Goal: Navigation & Orientation: Find specific page/section

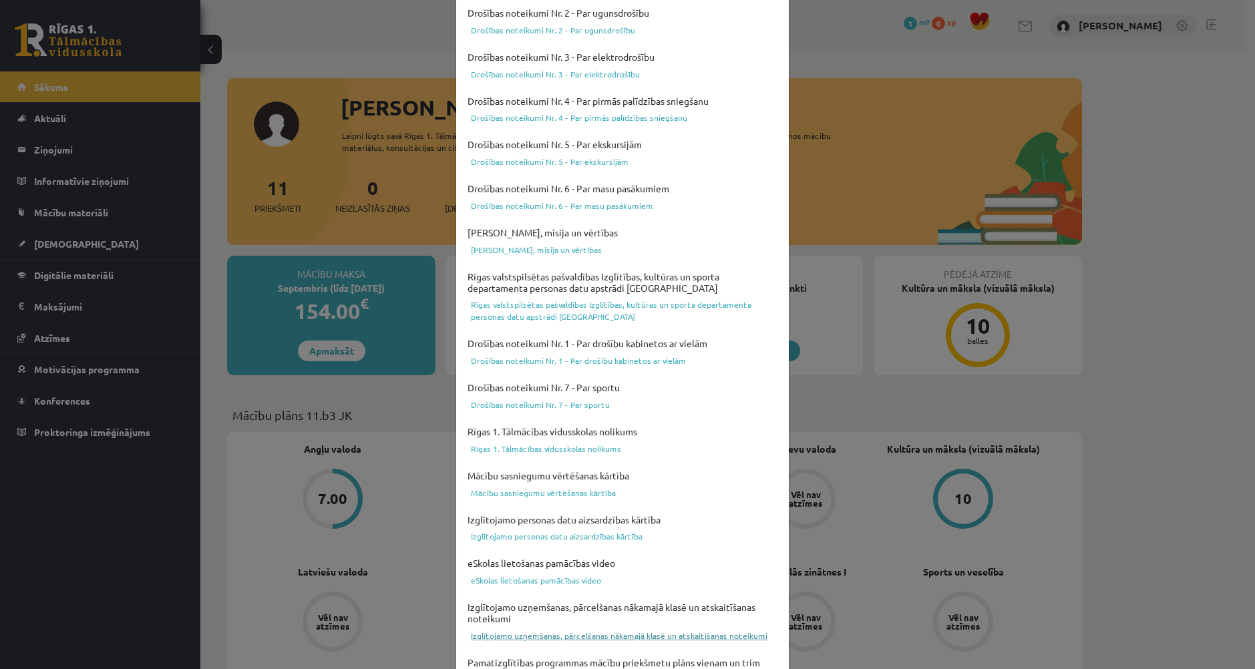
scroll to position [293, 0]
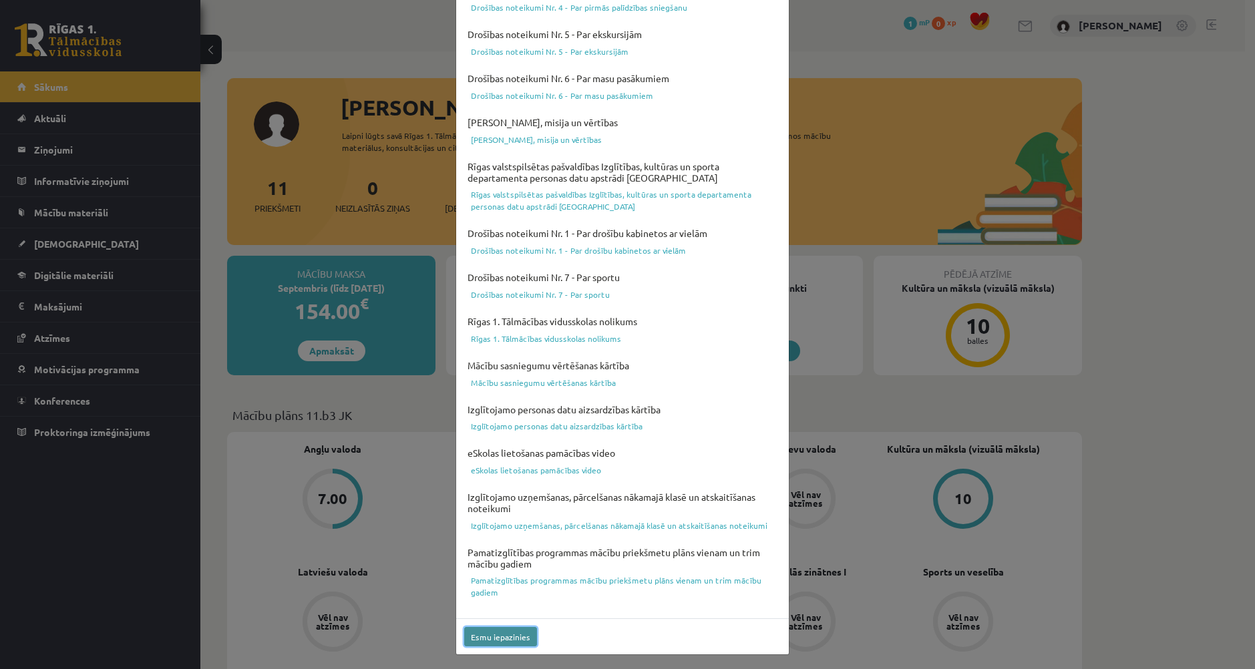
click at [498, 640] on button "Esmu iepazinies" at bounding box center [500, 636] width 73 height 19
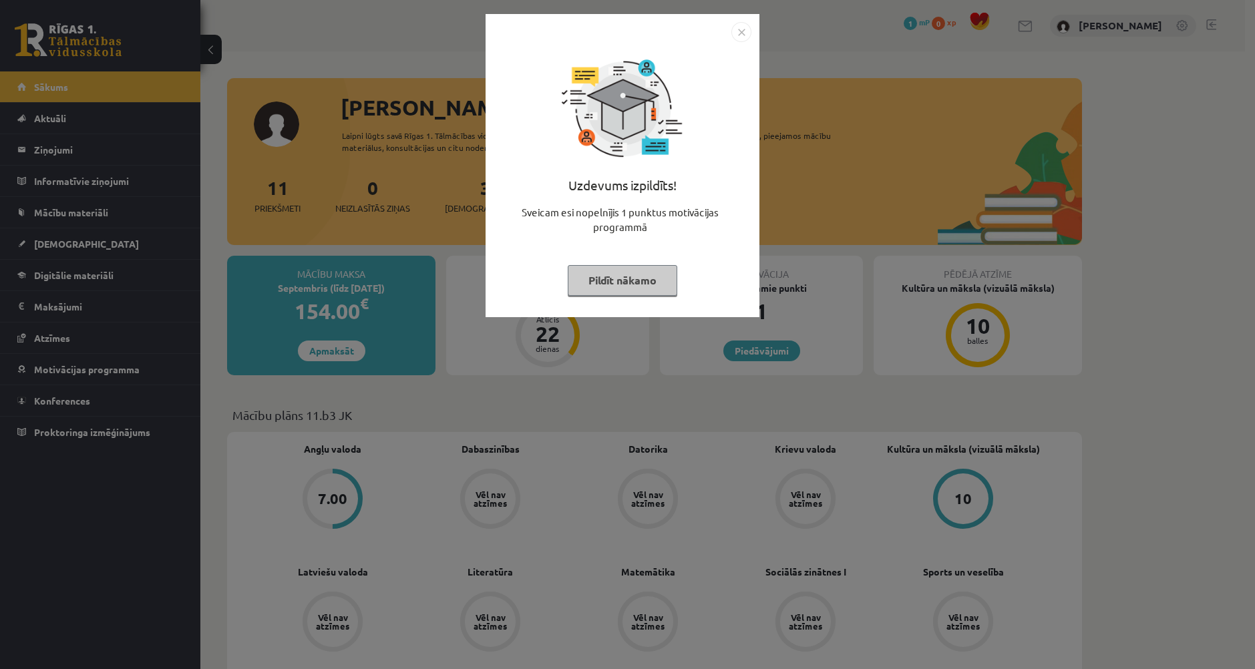
click at [638, 283] on button "Pildīt nākamo" at bounding box center [623, 280] width 110 height 31
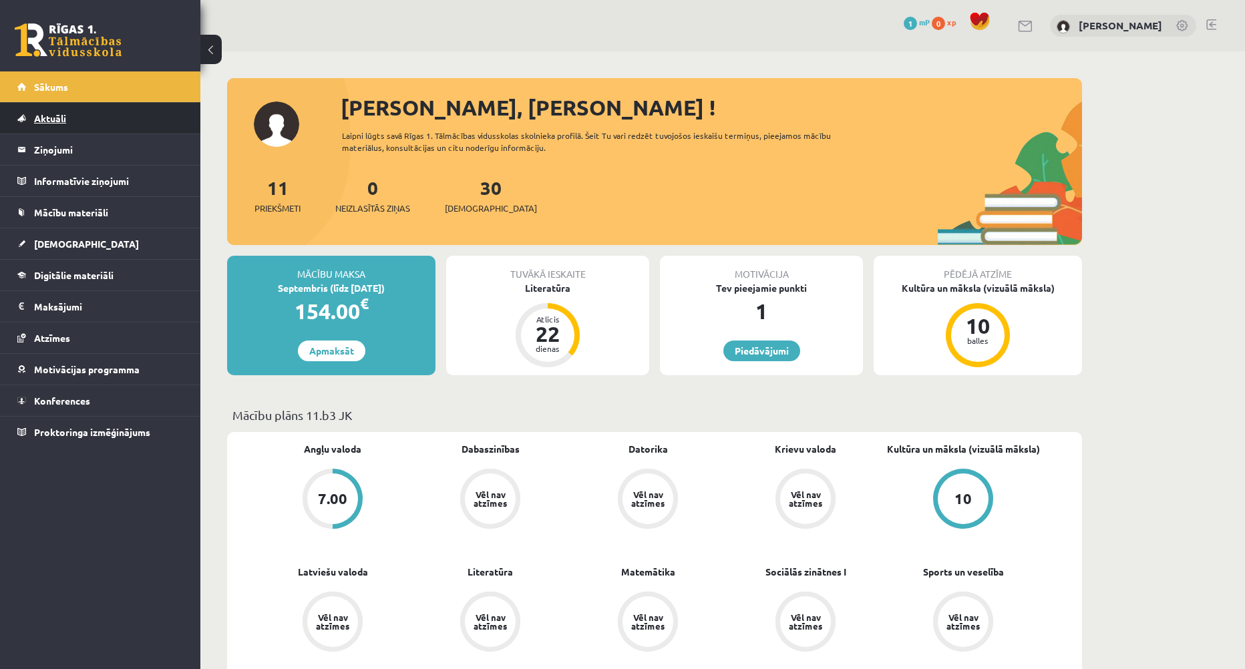
click at [49, 108] on link "Aktuāli" at bounding box center [100, 118] width 166 height 31
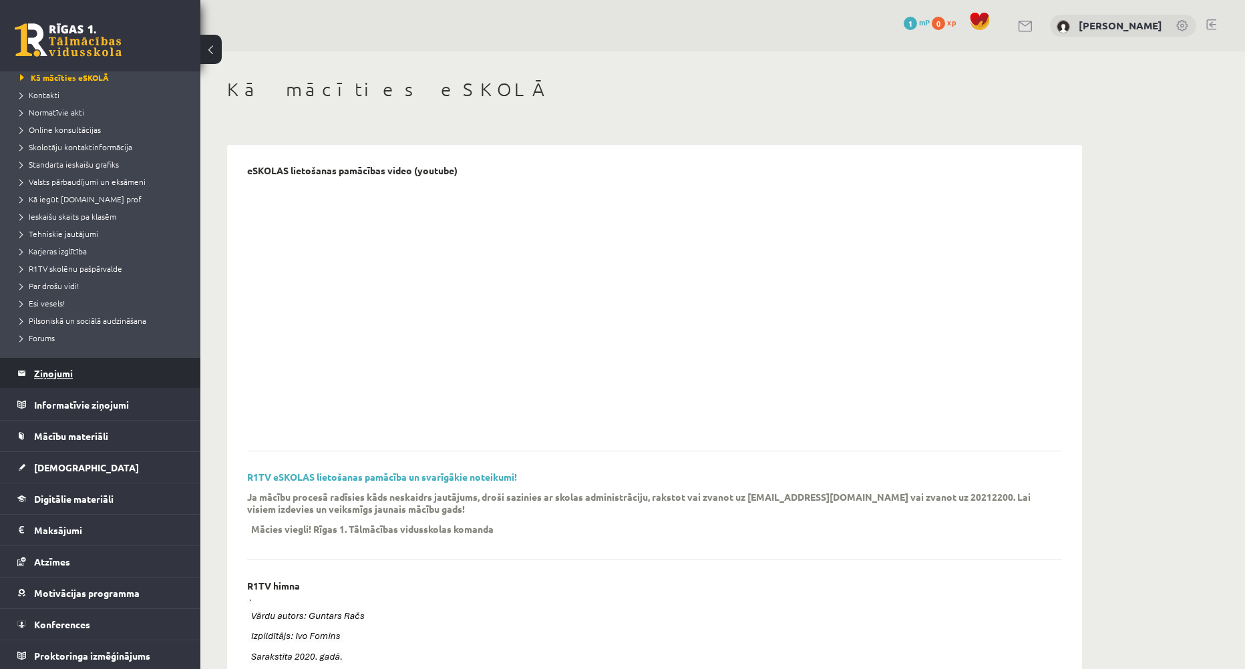
scroll to position [78, 0]
click at [62, 365] on legend "Ziņojumi 0" at bounding box center [109, 371] width 150 height 31
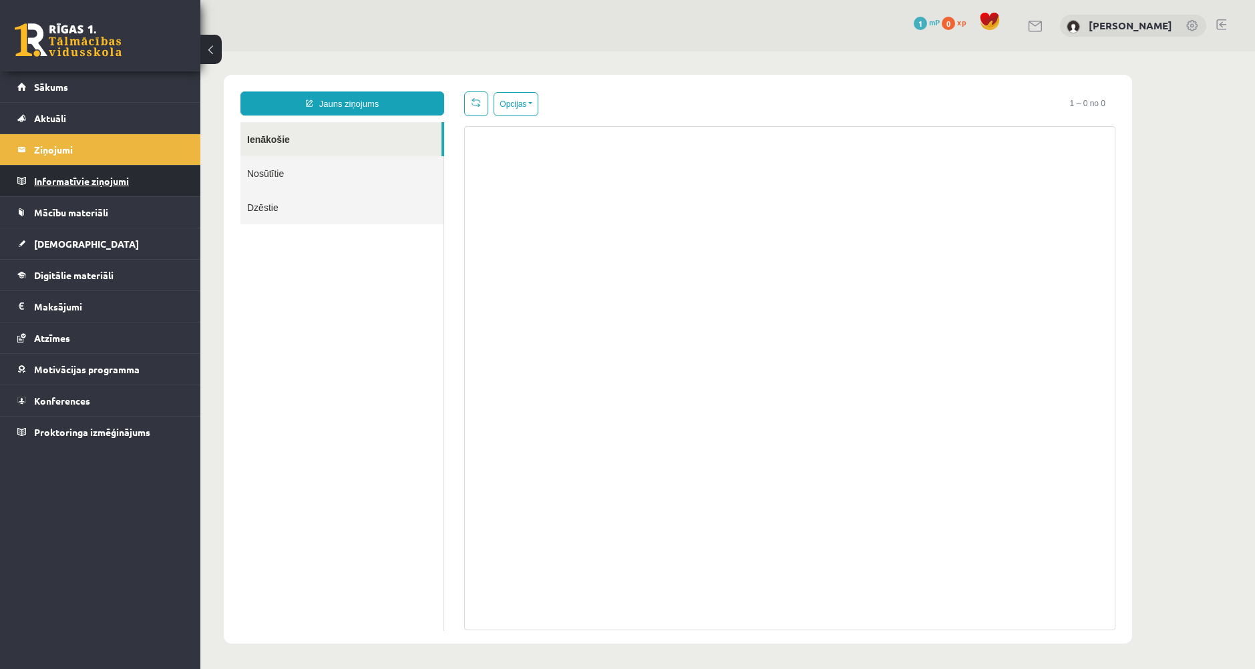
click at [97, 184] on legend "Informatīvie ziņojumi 0" at bounding box center [109, 181] width 150 height 31
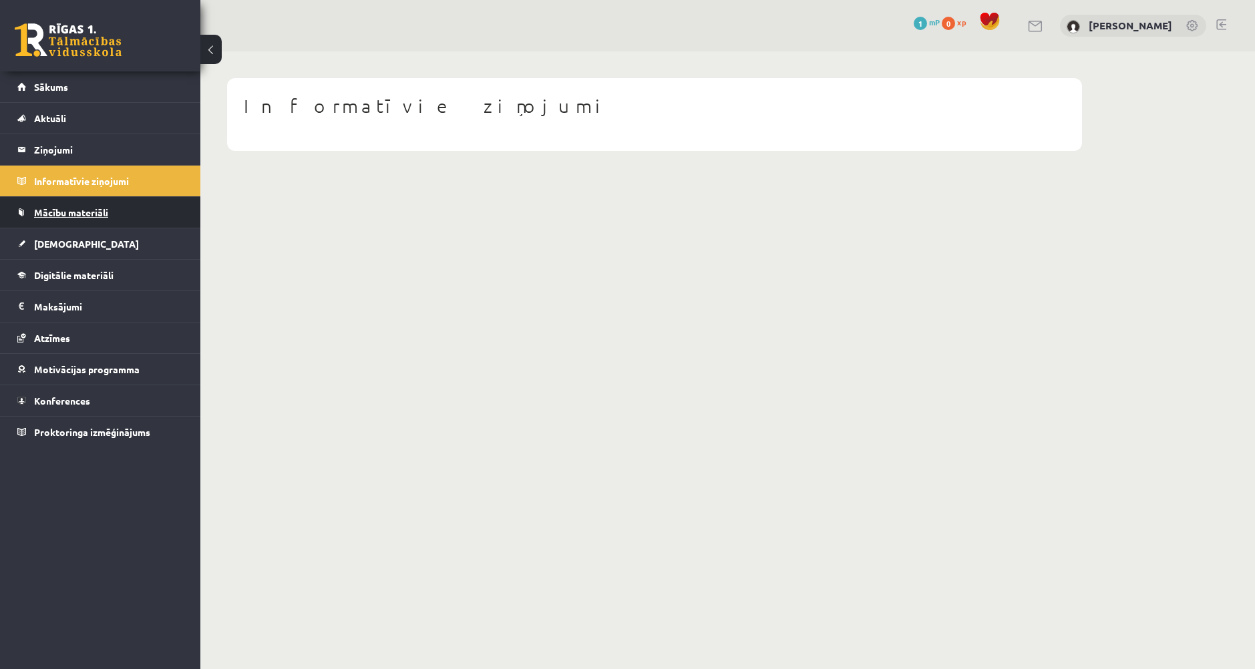
click at [89, 216] on span "Mācību materiāli" at bounding box center [71, 212] width 74 height 12
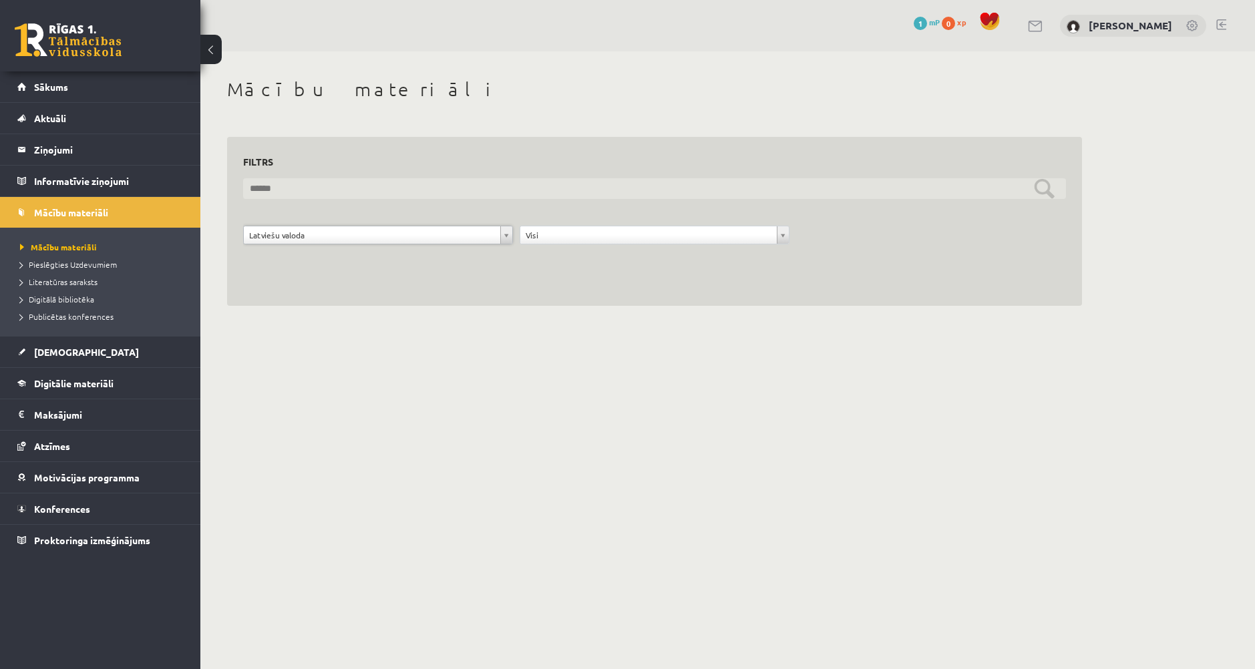
click at [1043, 188] on input "text" at bounding box center [654, 188] width 823 height 21
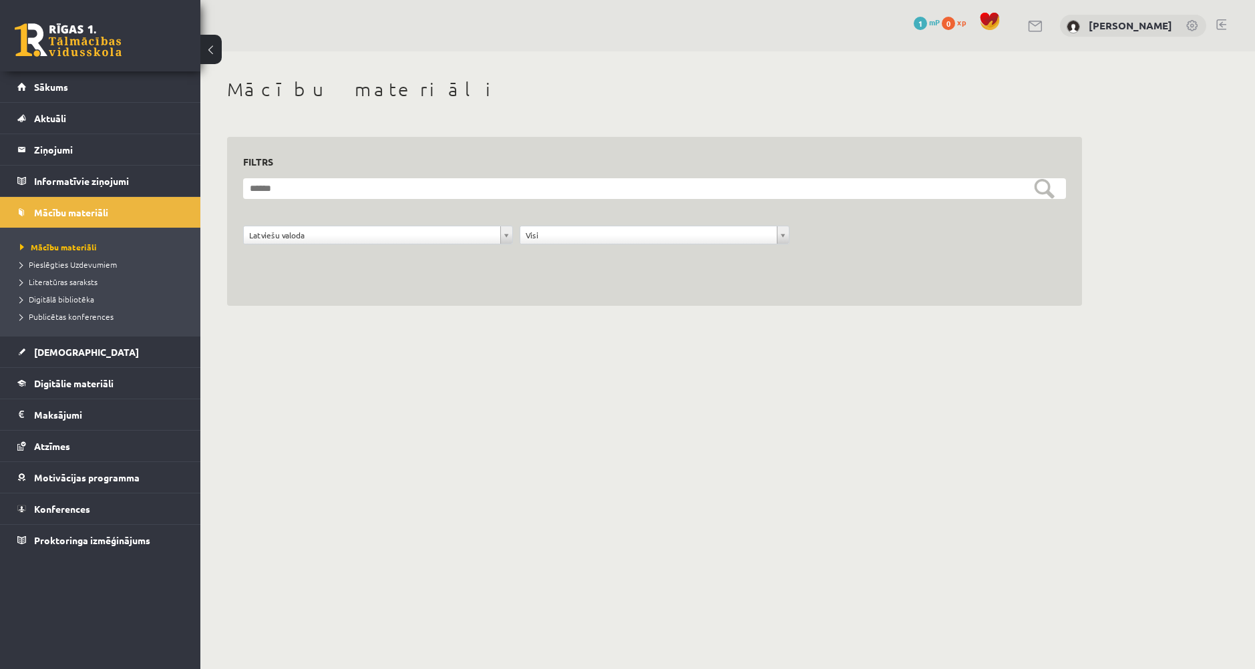
click at [442, 274] on div "**********" at bounding box center [654, 222] width 855 height 170
click at [129, 345] on link "[DEMOGRAPHIC_DATA]" at bounding box center [100, 352] width 166 height 31
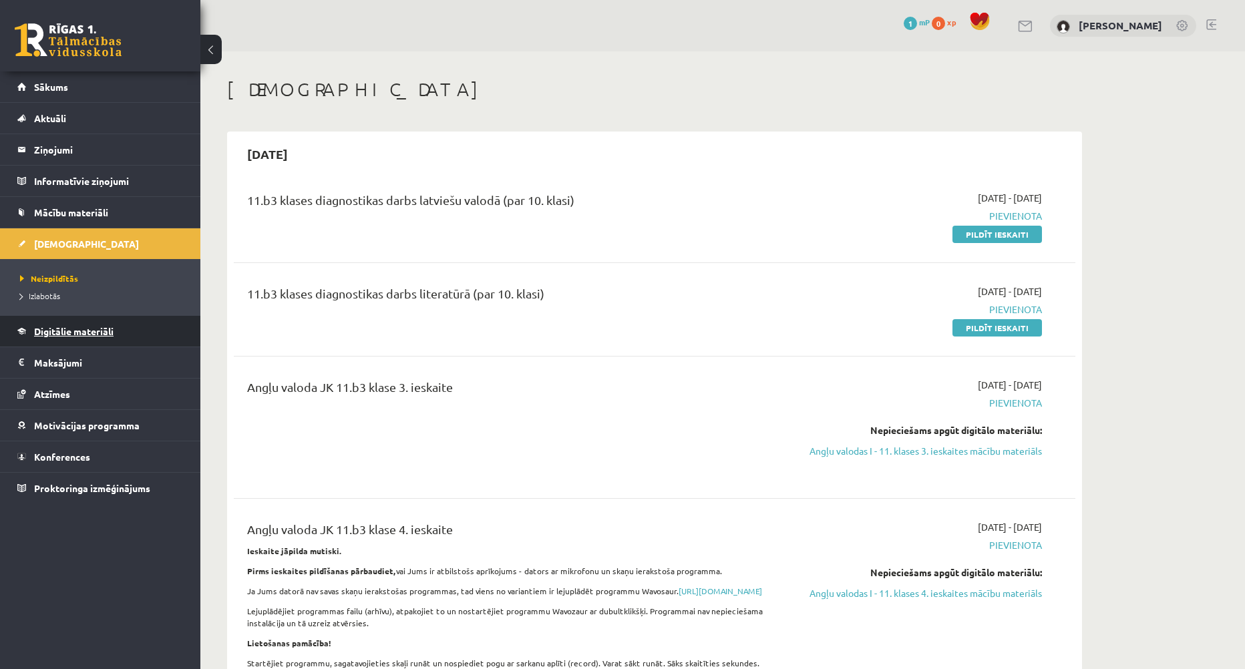
click at [101, 333] on span "Digitālie materiāli" at bounding box center [74, 331] width 80 height 12
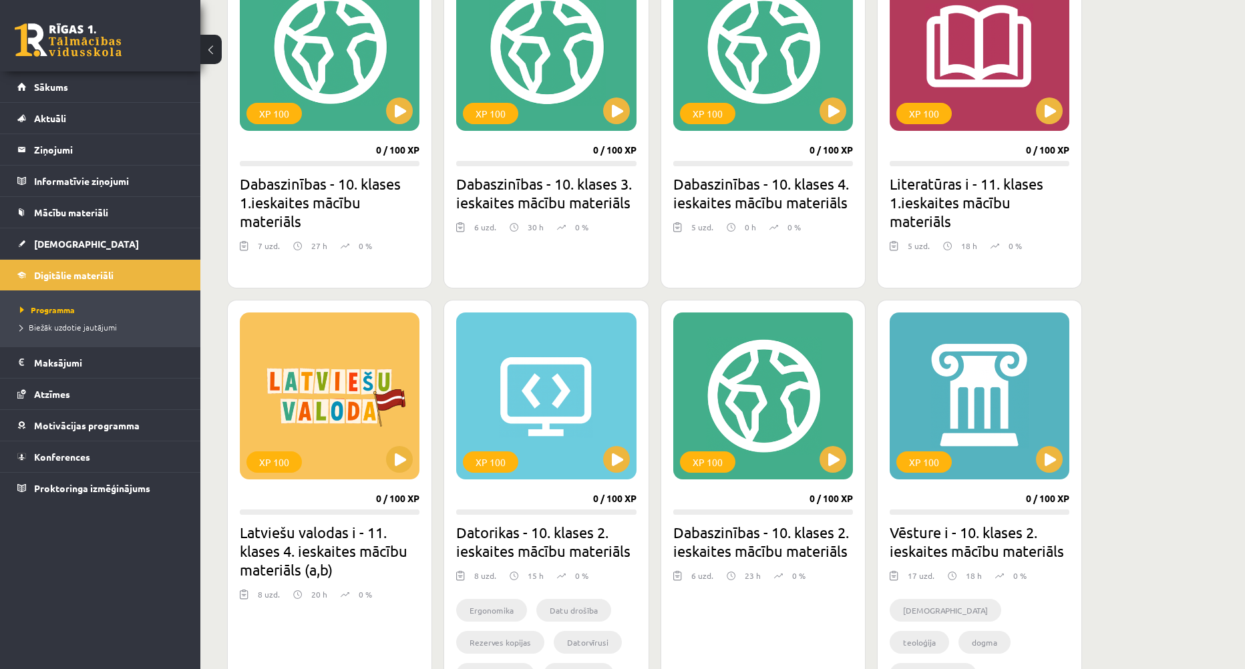
scroll to position [1782, 0]
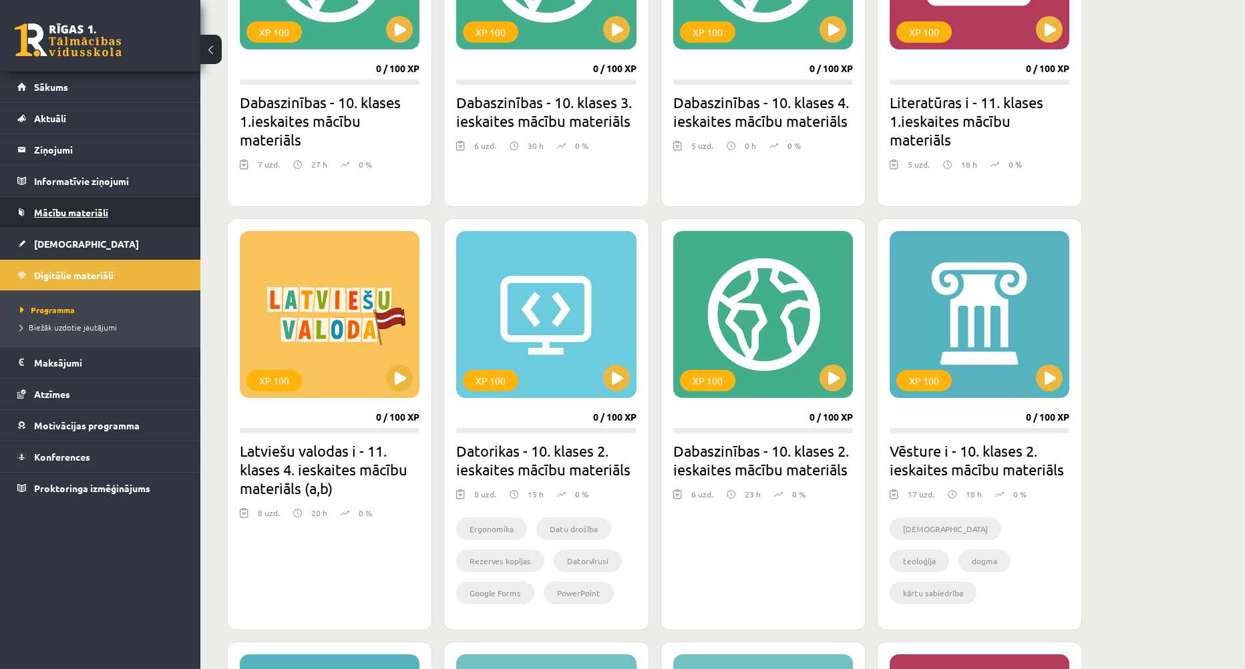
click at [87, 216] on span "Mācību materiāli" at bounding box center [71, 212] width 74 height 12
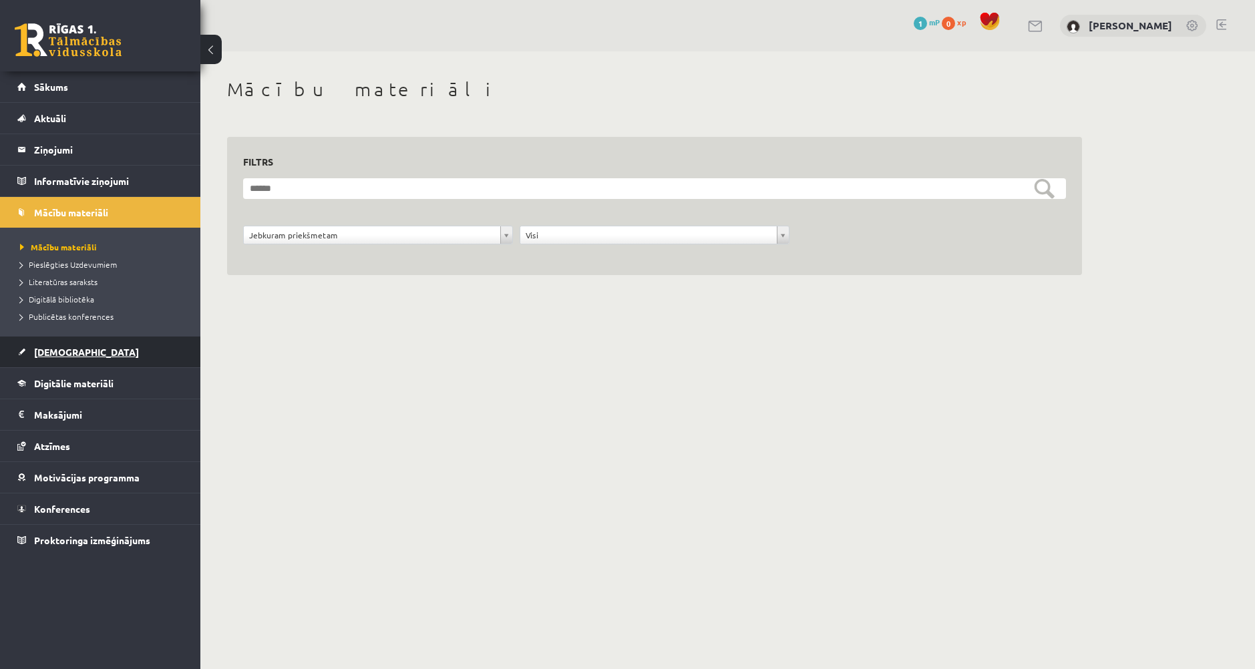
click at [67, 347] on span "[DEMOGRAPHIC_DATA]" at bounding box center [86, 352] width 105 height 12
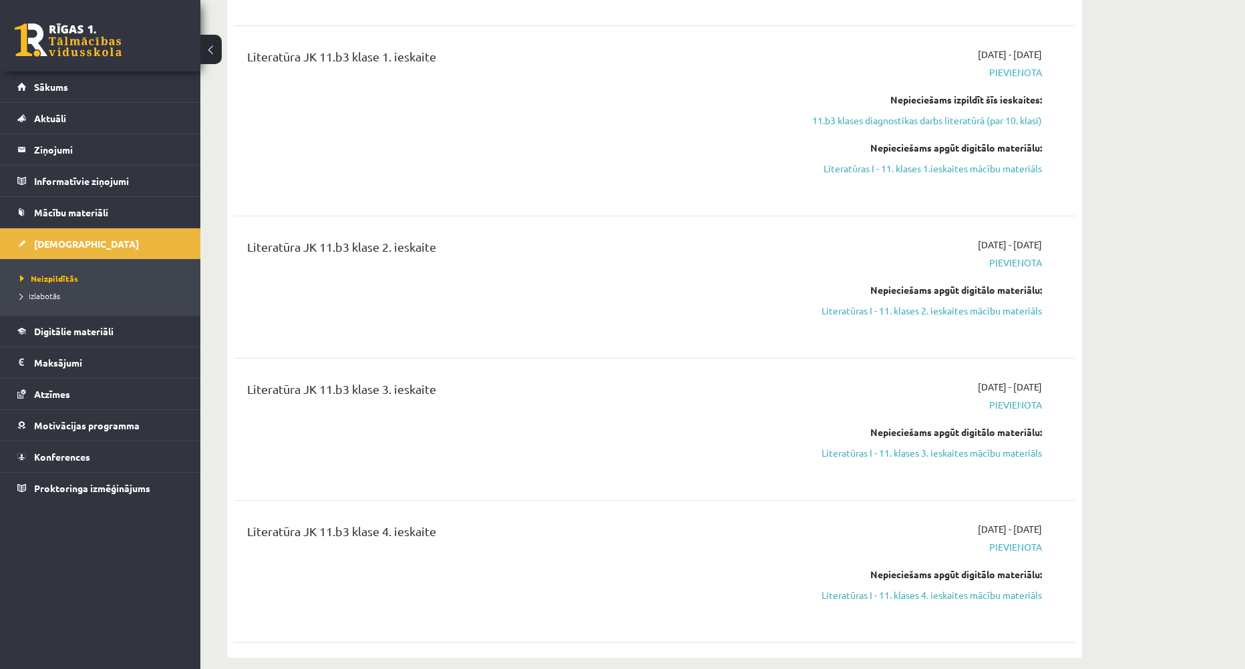
scroll to position [1603, 0]
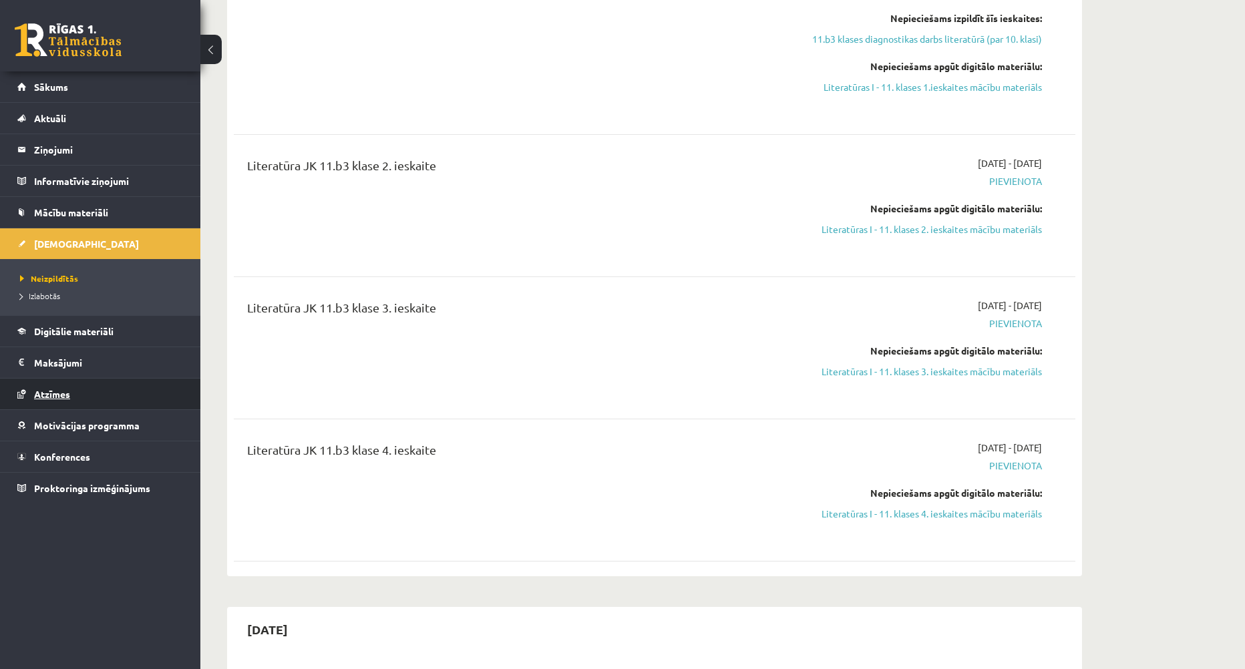
click at [48, 395] on span "Atzīmes" at bounding box center [52, 394] width 36 height 12
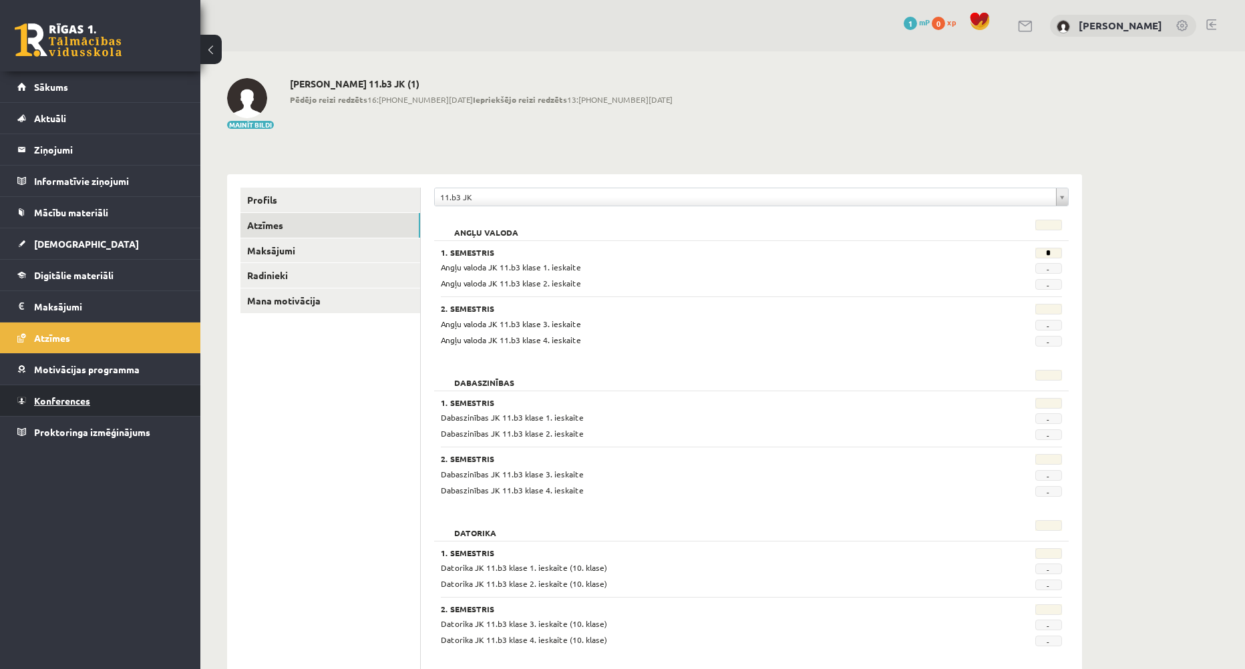
click at [37, 396] on span "Konferences" at bounding box center [62, 401] width 56 height 12
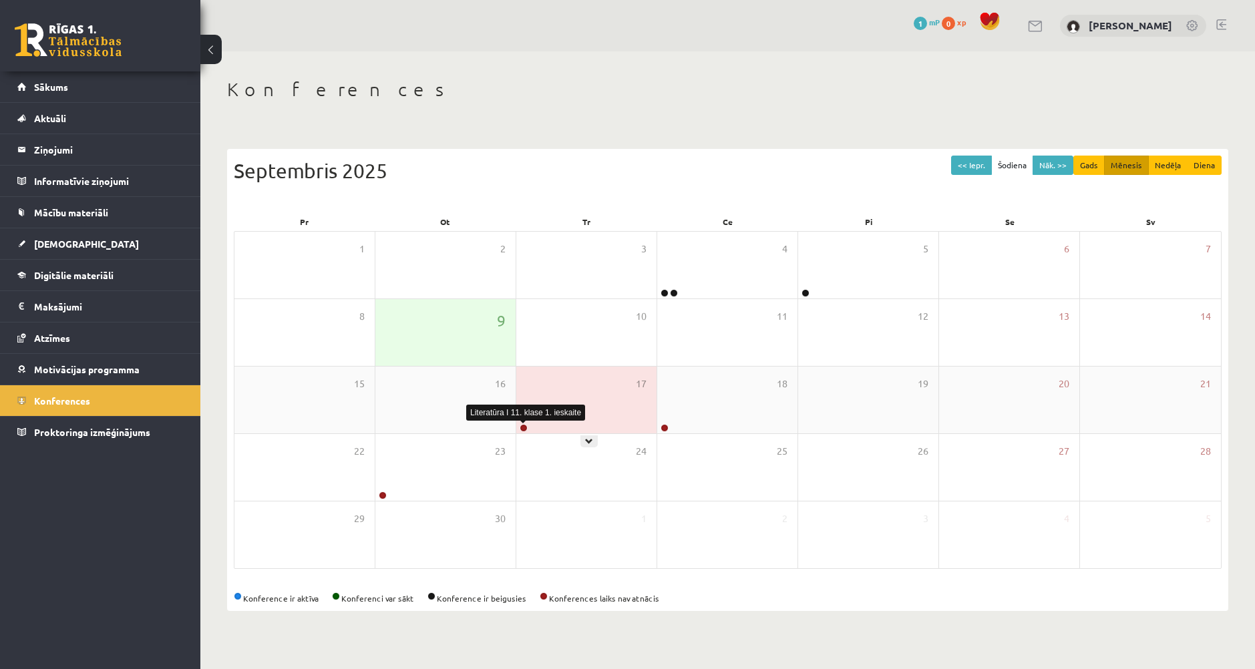
click at [526, 425] on link at bounding box center [524, 428] width 8 height 8
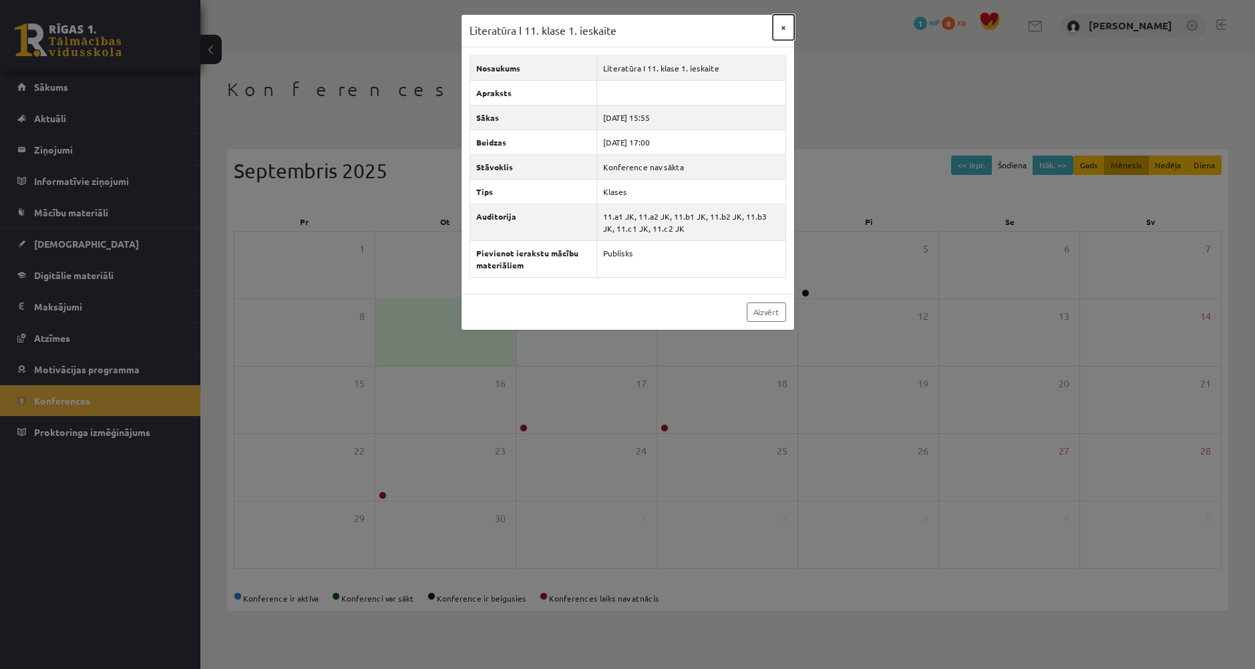
click at [784, 26] on button "×" at bounding box center [783, 27] width 21 height 25
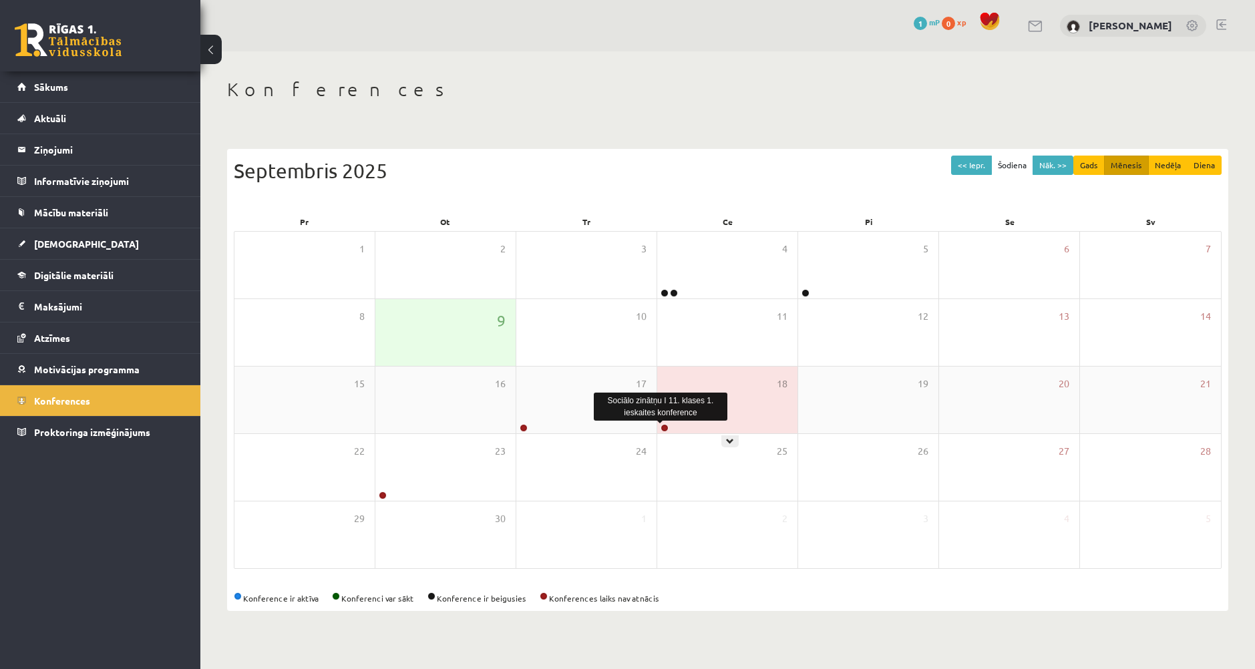
click at [663, 432] on link at bounding box center [665, 428] width 8 height 8
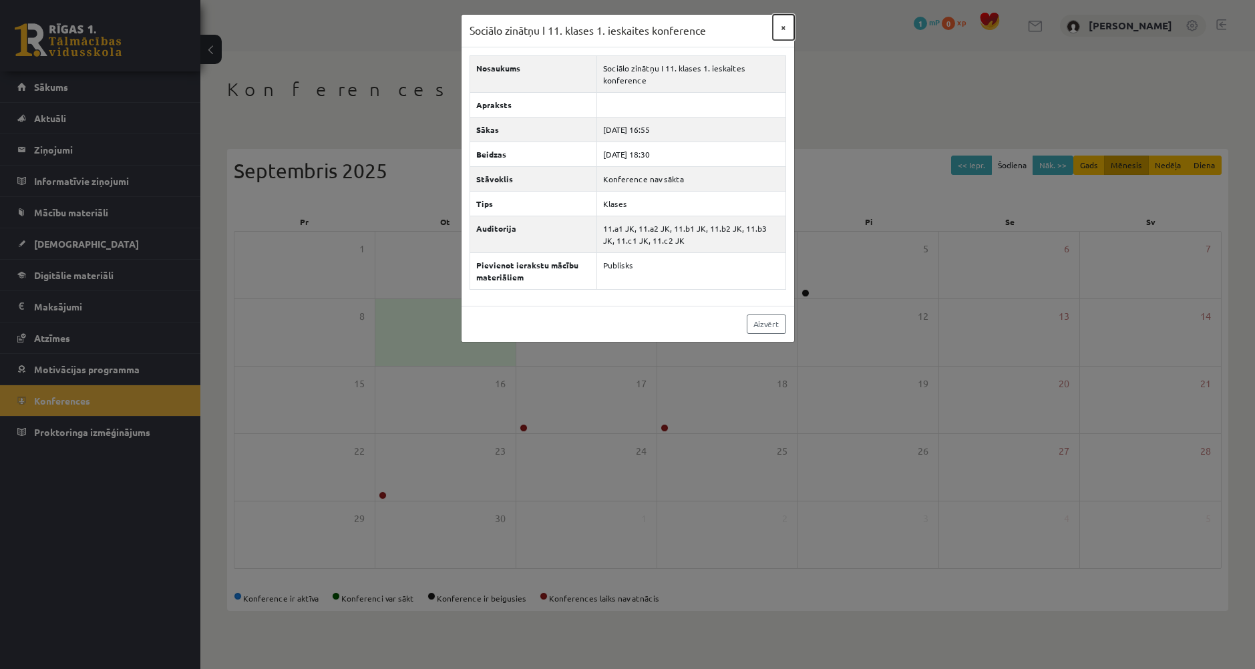
click at [785, 27] on button "×" at bounding box center [783, 27] width 21 height 25
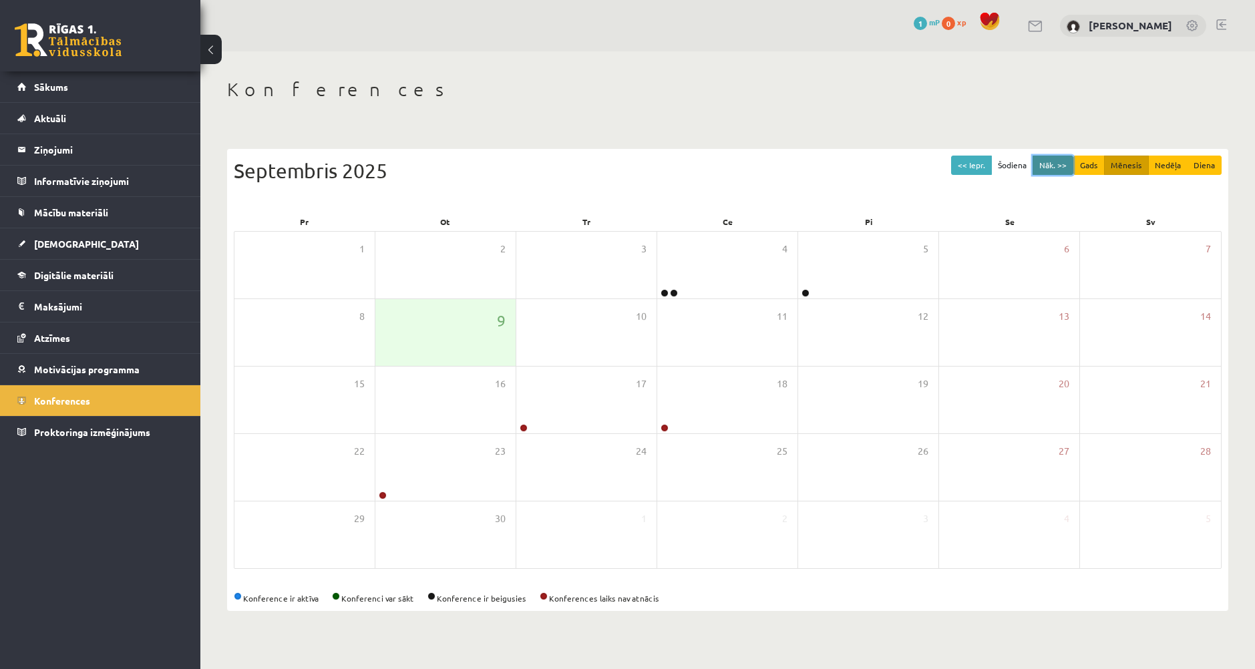
click at [1048, 168] on button "Nāk. >>" at bounding box center [1053, 165] width 41 height 19
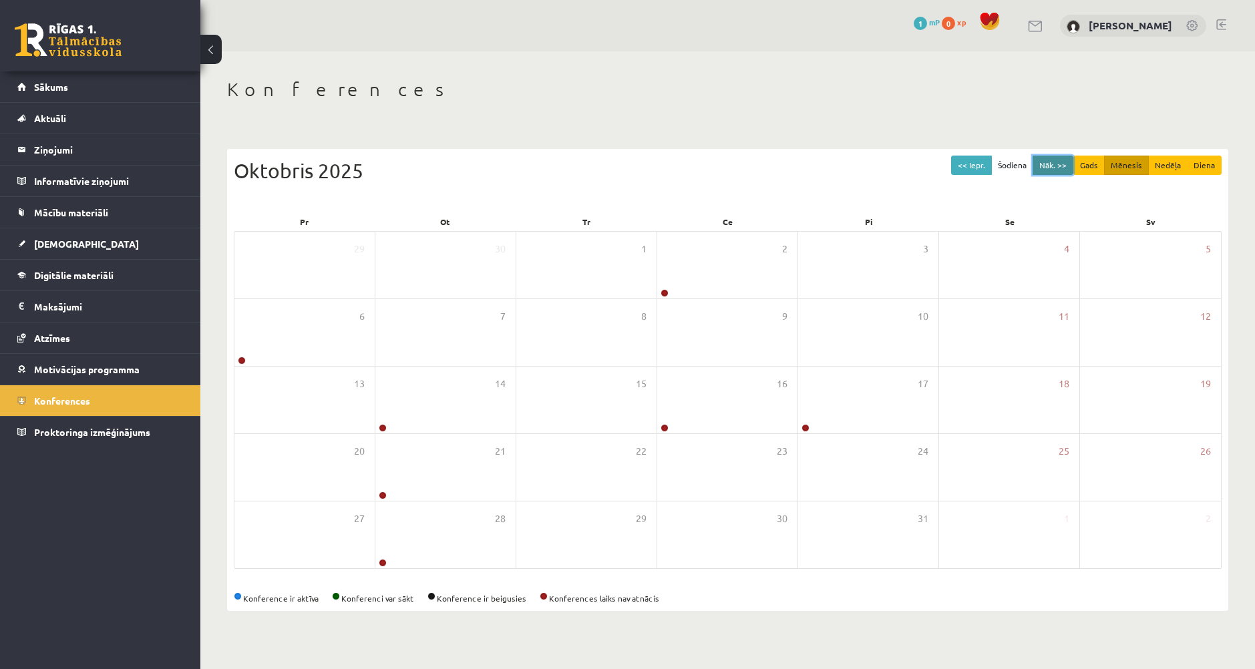
click at [1050, 166] on button "Nāk. >>" at bounding box center [1053, 165] width 41 height 19
click at [975, 172] on button "<< Iepr." at bounding box center [971, 165] width 41 height 19
click at [1054, 170] on button "Nāk. >>" at bounding box center [1053, 165] width 41 height 19
click at [969, 169] on button "<< Iepr." at bounding box center [971, 165] width 41 height 19
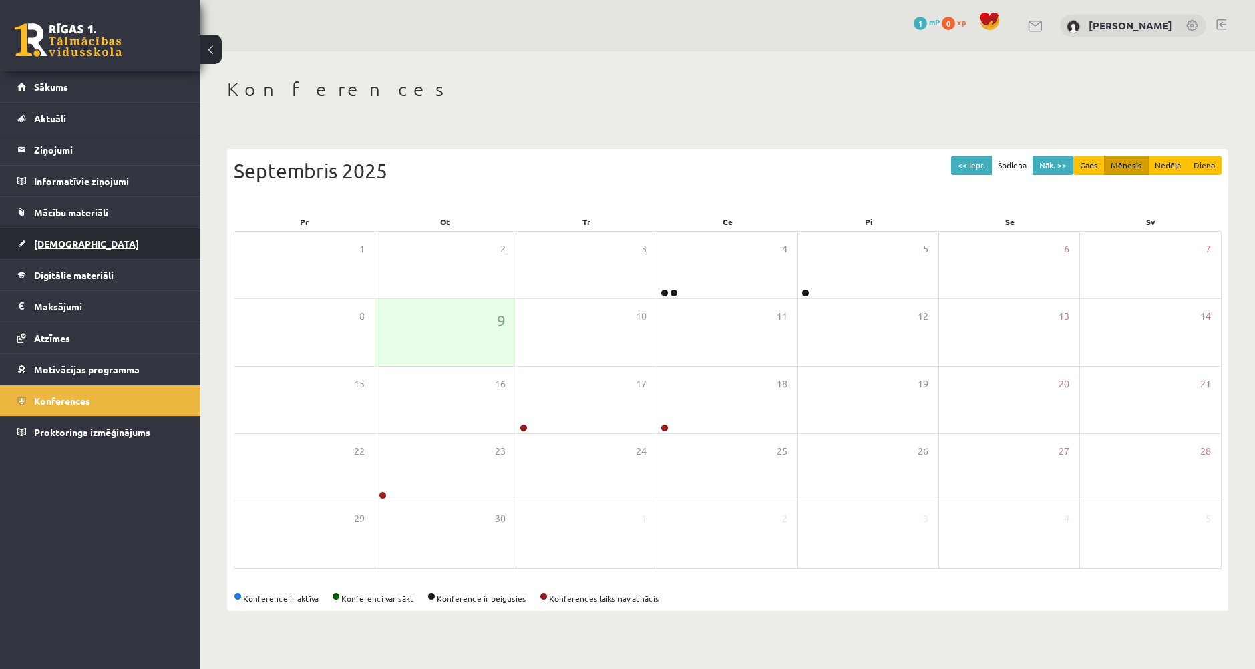
click at [113, 243] on link "[DEMOGRAPHIC_DATA]" at bounding box center [100, 243] width 166 height 31
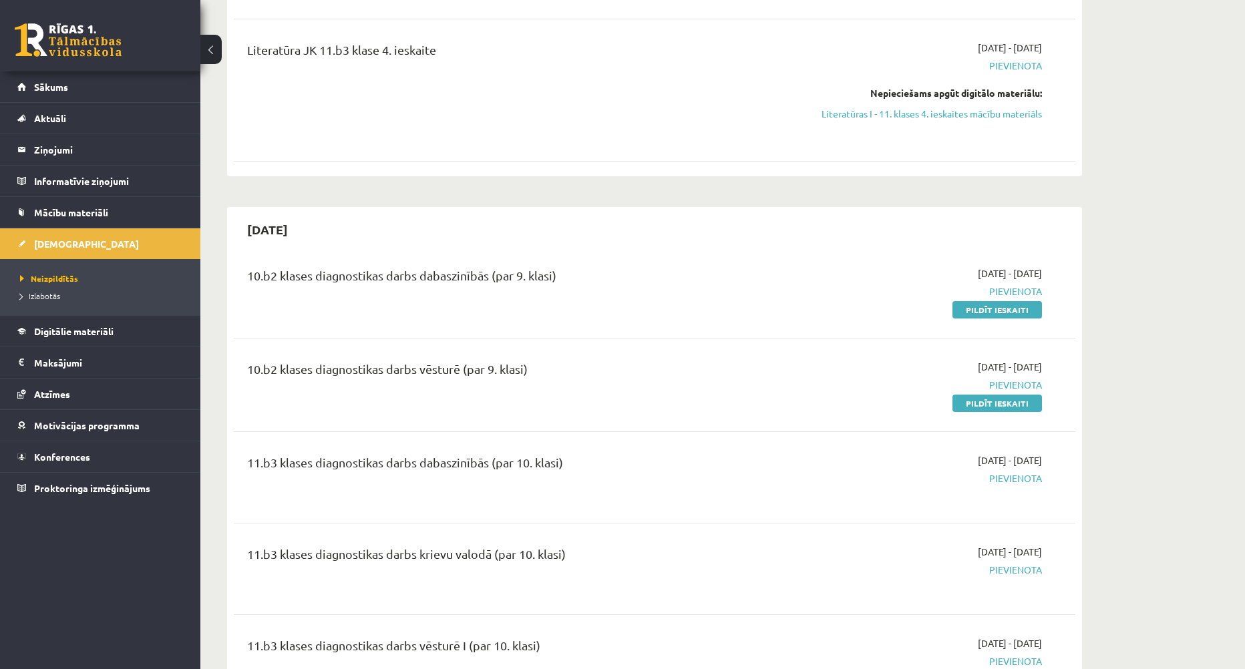
scroll to position [2138, 0]
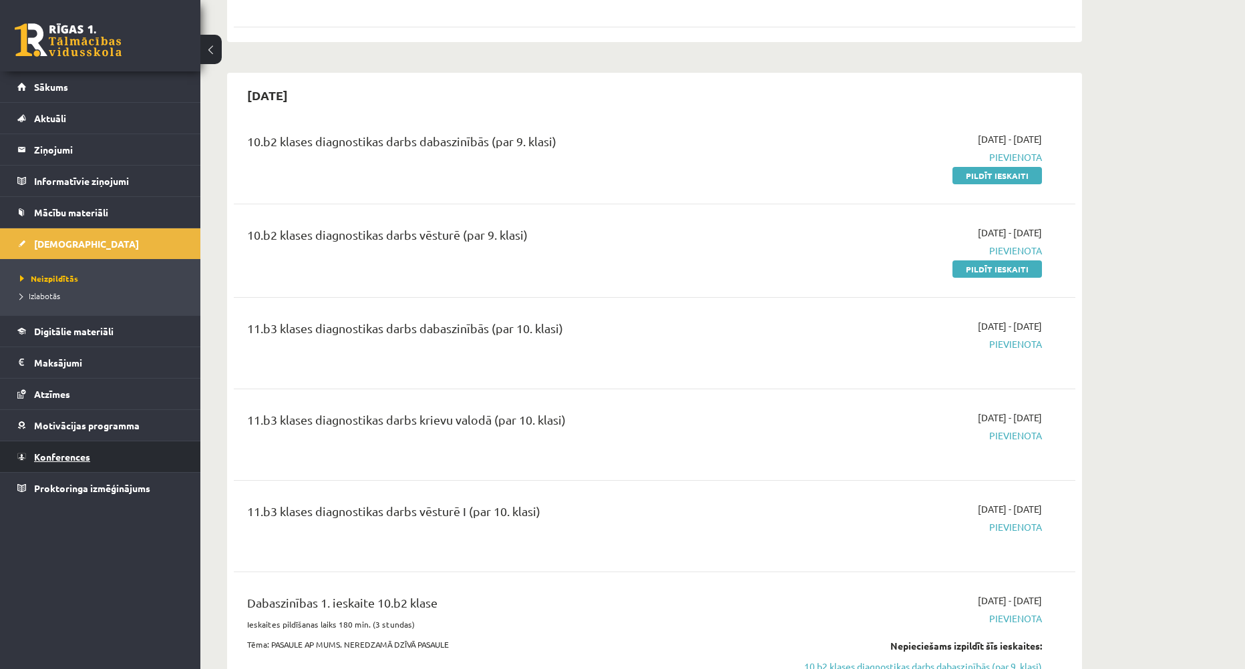
click at [57, 456] on span "Konferences" at bounding box center [62, 457] width 56 height 12
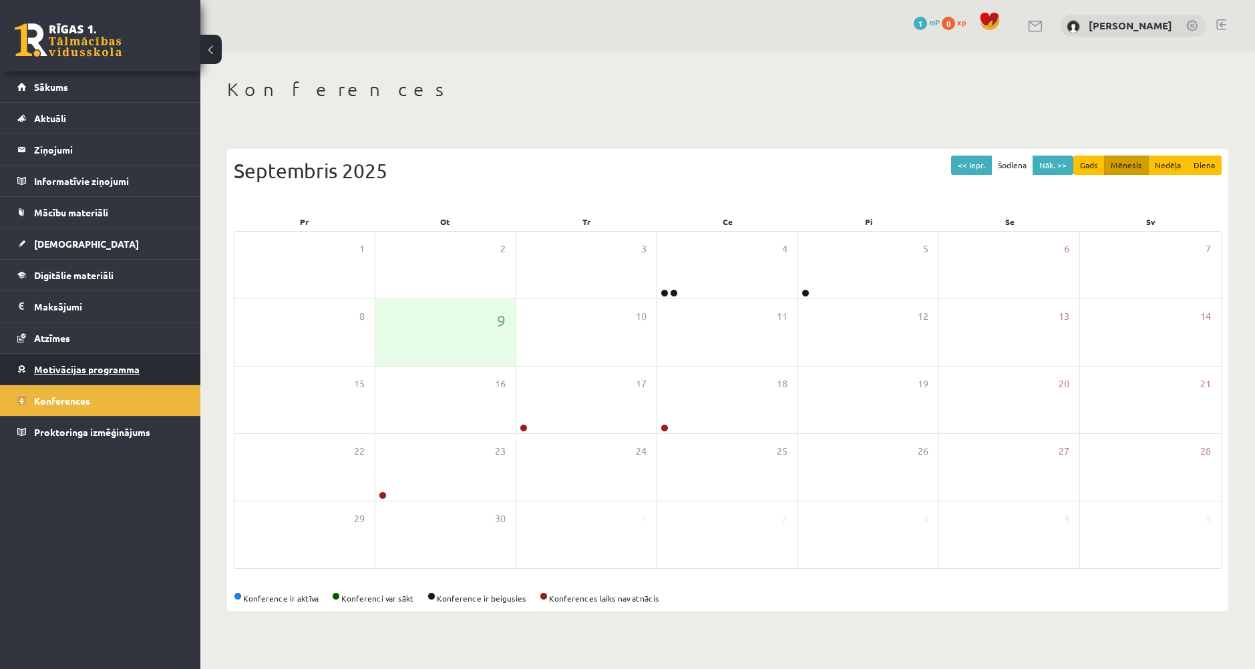
click at [113, 364] on span "Motivācijas programma" at bounding box center [87, 369] width 106 height 12
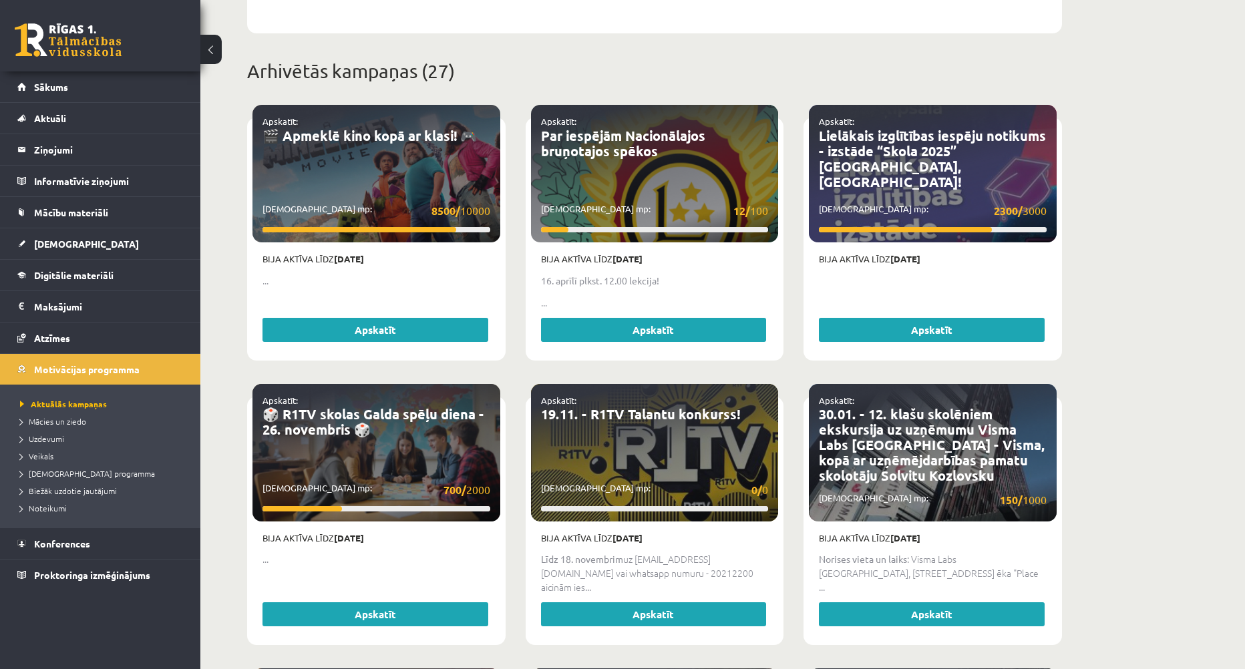
scroll to position [534, 0]
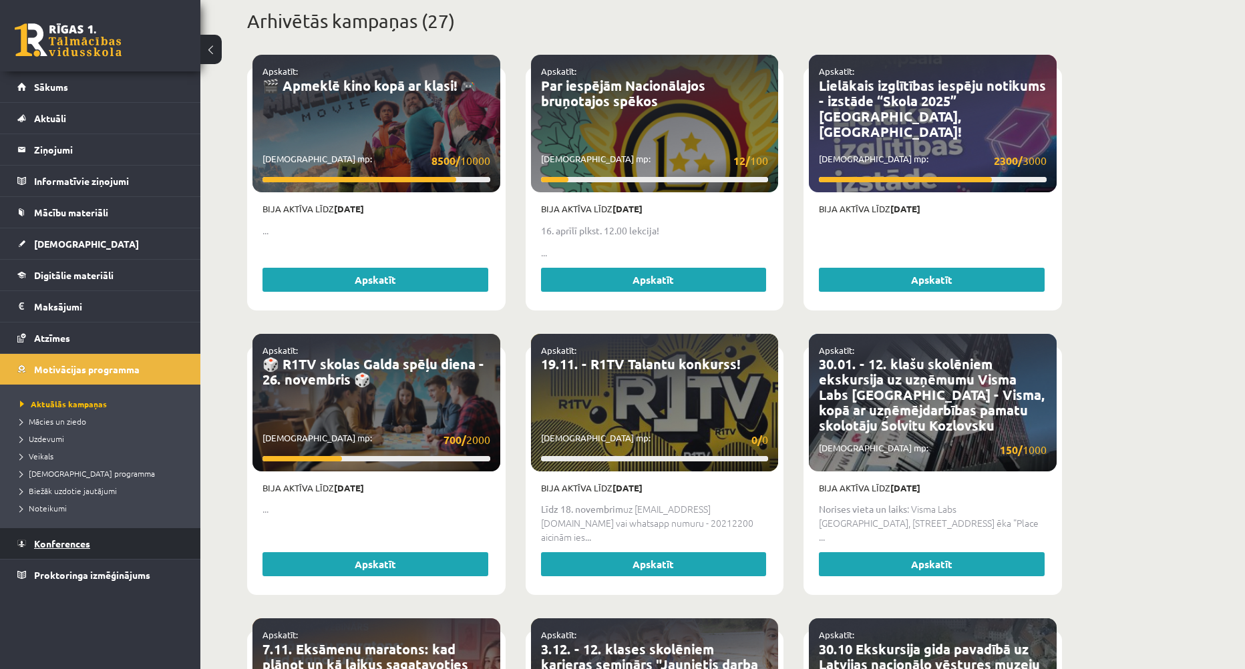
click at [78, 543] on span "Konferences" at bounding box center [62, 544] width 56 height 12
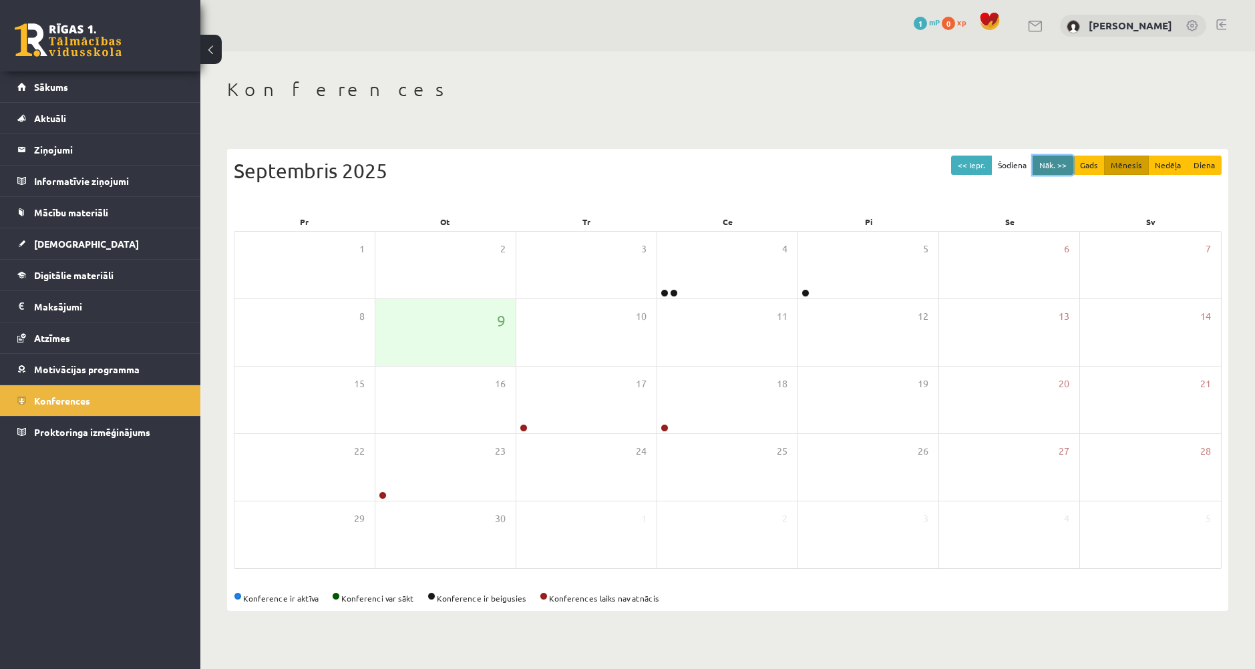
click at [1063, 168] on button "Nāk. >>" at bounding box center [1053, 165] width 41 height 19
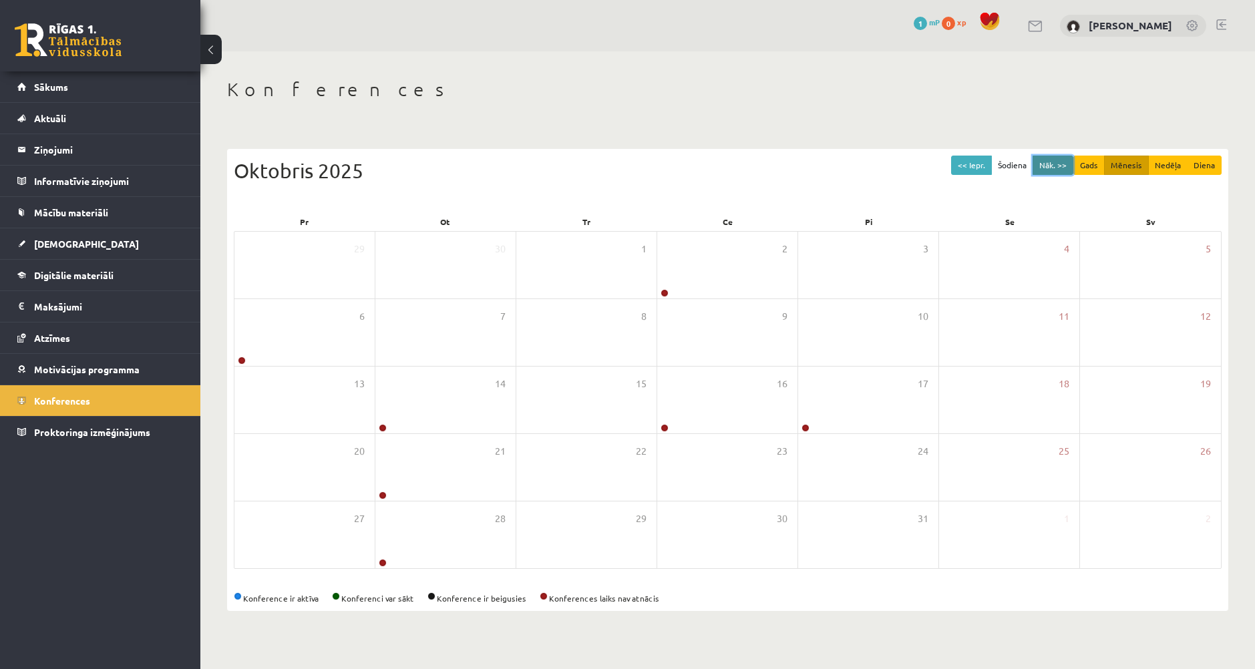
click at [1059, 171] on button "Nāk. >>" at bounding box center [1053, 165] width 41 height 19
click at [976, 174] on button "<< Iepr." at bounding box center [971, 165] width 41 height 19
click at [967, 170] on button "<< Iepr." at bounding box center [971, 165] width 41 height 19
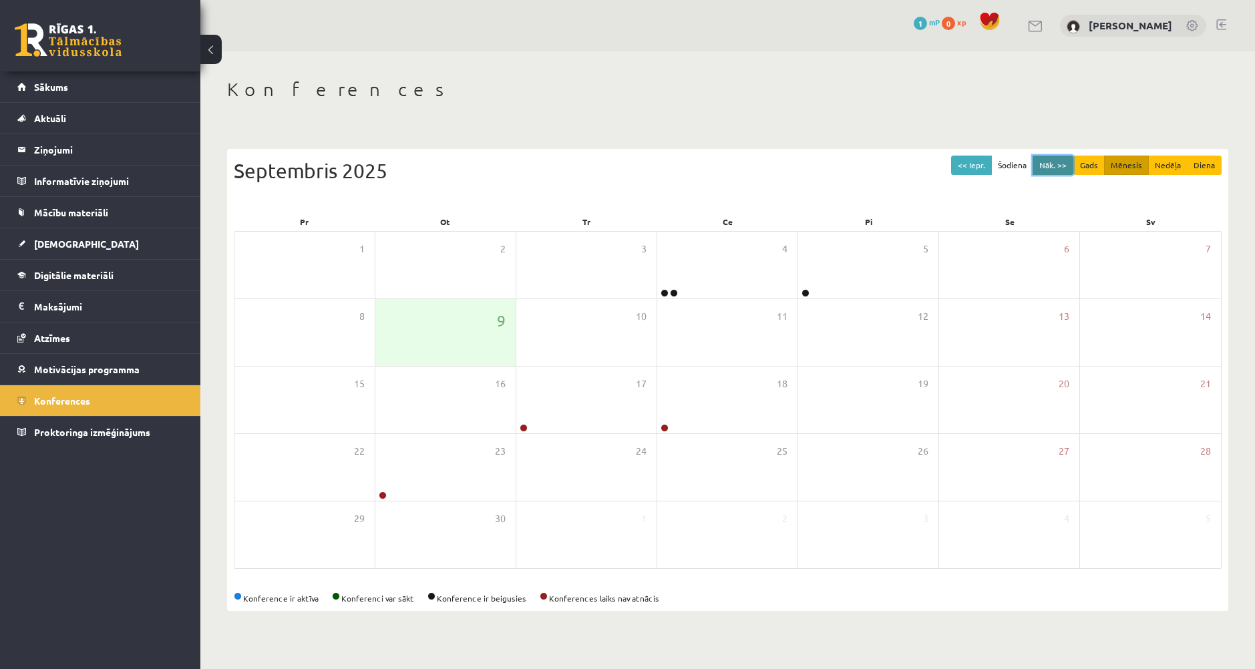
click at [1052, 166] on button "Nāk. >>" at bounding box center [1053, 165] width 41 height 19
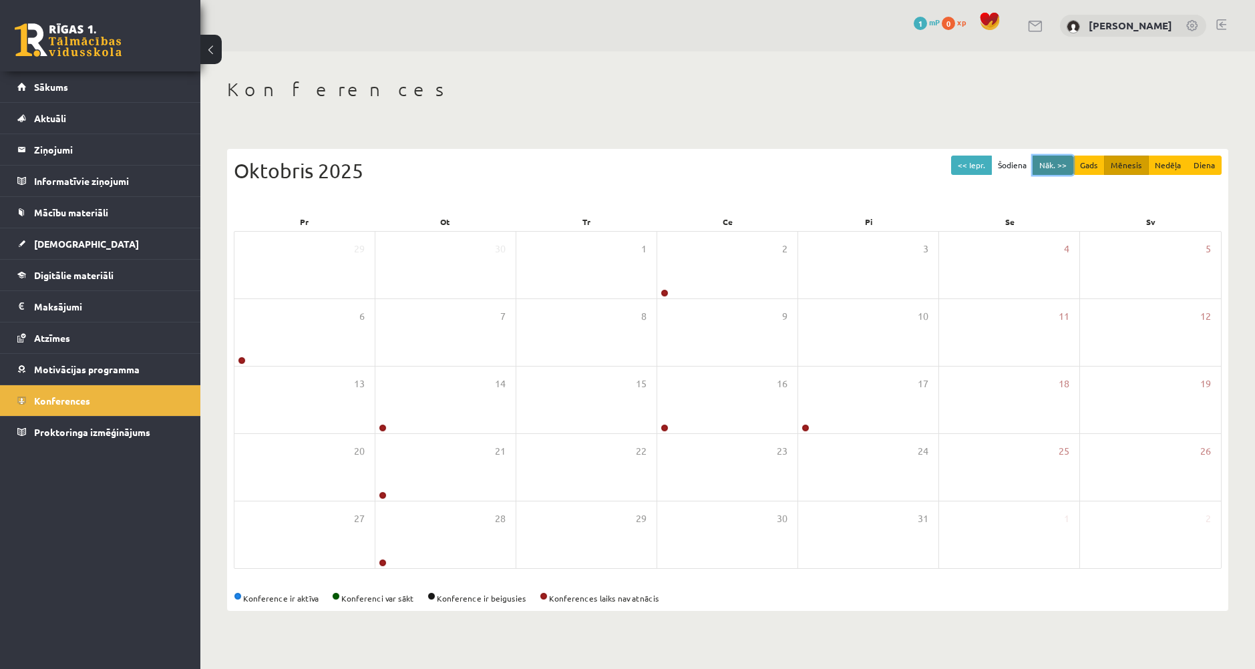
click at [1056, 164] on button "Nāk. >>" at bounding box center [1053, 165] width 41 height 19
click at [967, 172] on button "<< Iepr." at bounding box center [971, 165] width 41 height 19
click at [969, 172] on button "<< Iepr." at bounding box center [971, 165] width 41 height 19
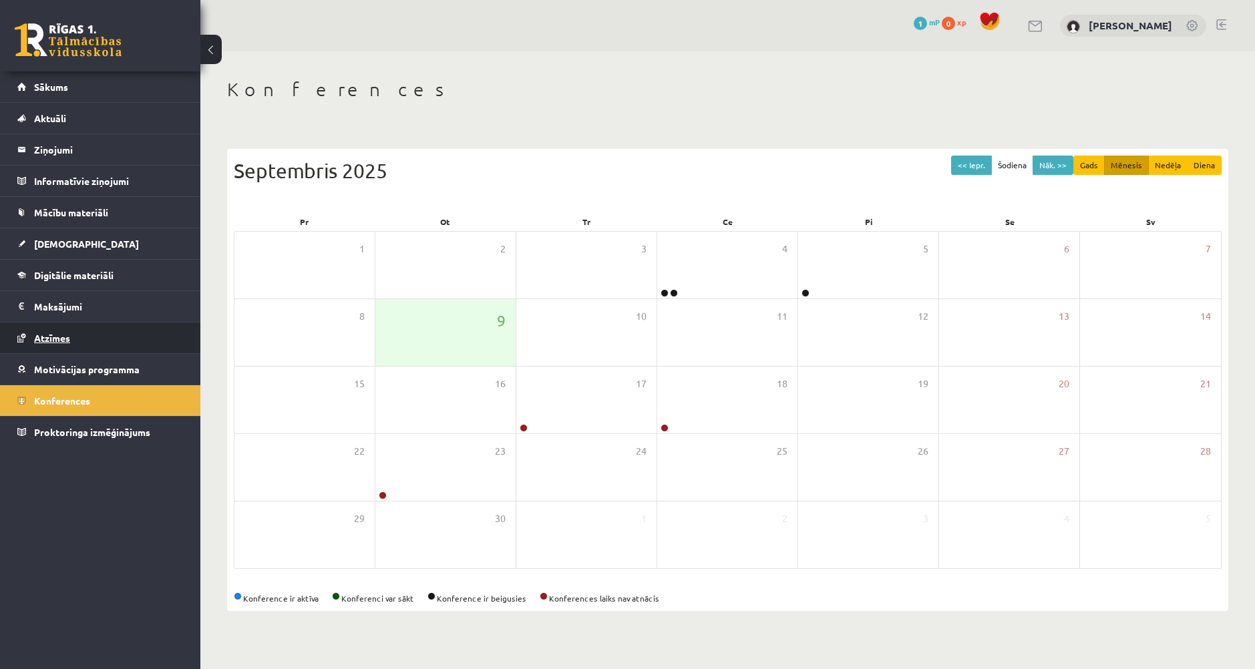
click at [65, 335] on span "Atzīmes" at bounding box center [52, 338] width 36 height 12
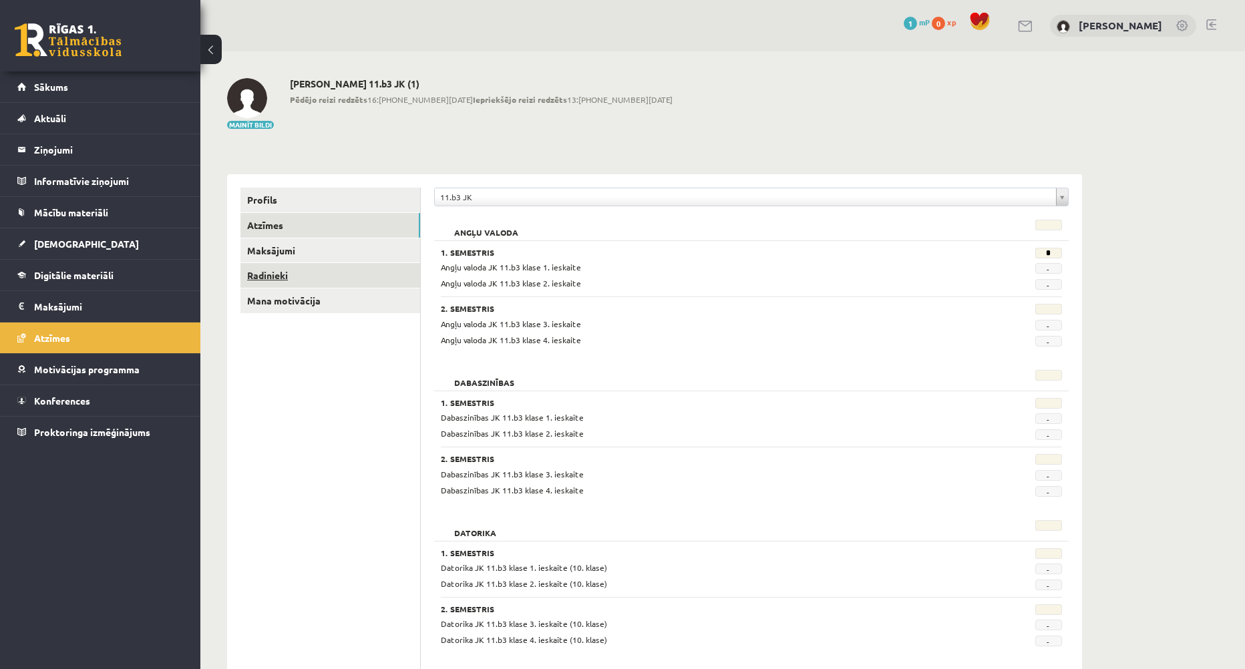
click at [279, 280] on link "Radinieki" at bounding box center [331, 275] width 180 height 25
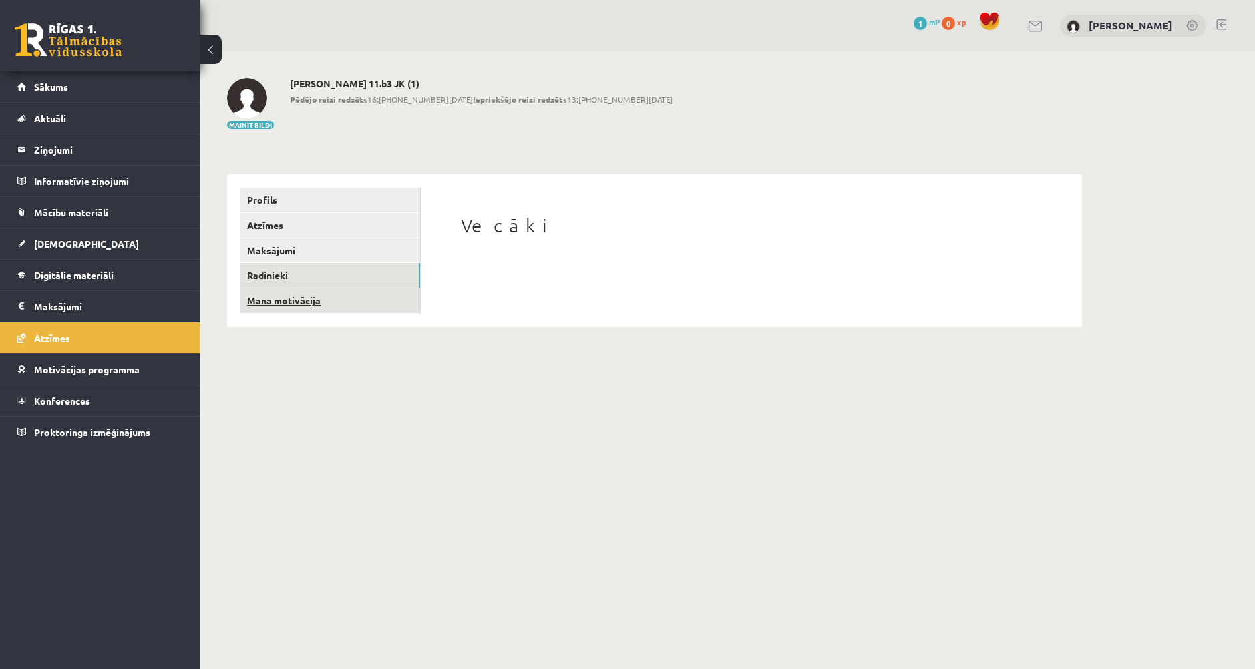
click at [283, 309] on link "Mana motivācija" at bounding box center [331, 301] width 180 height 25
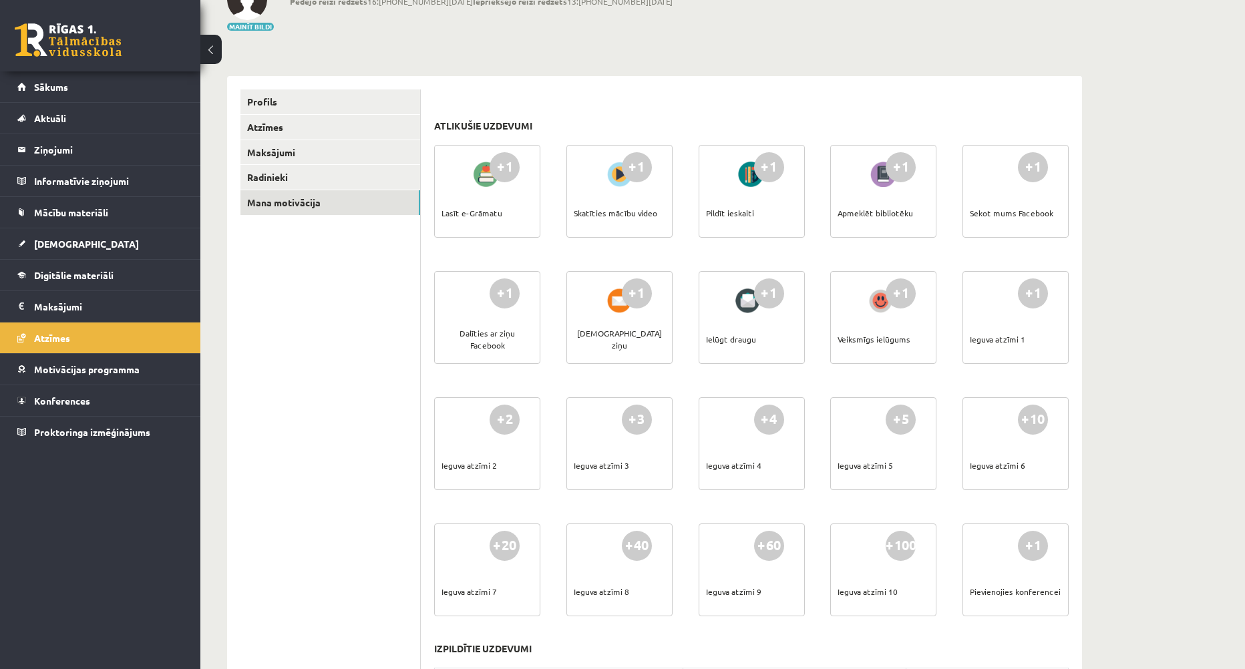
scroll to position [17, 0]
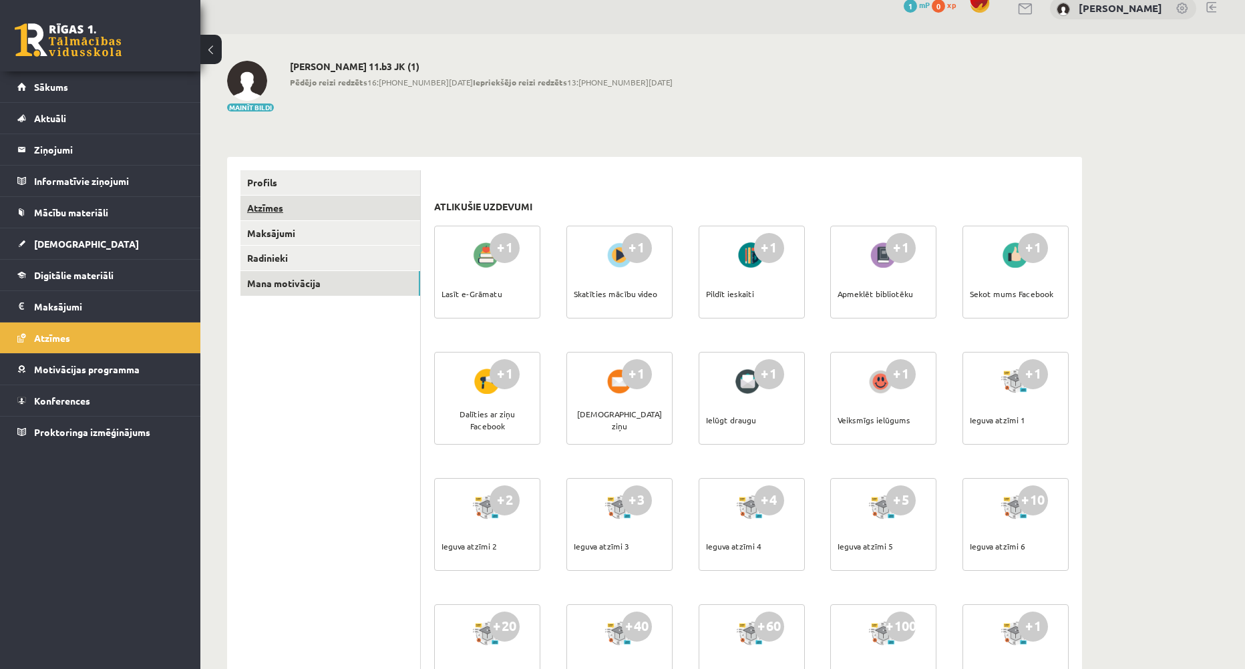
click at [283, 210] on link "Atzīmes" at bounding box center [331, 208] width 180 height 25
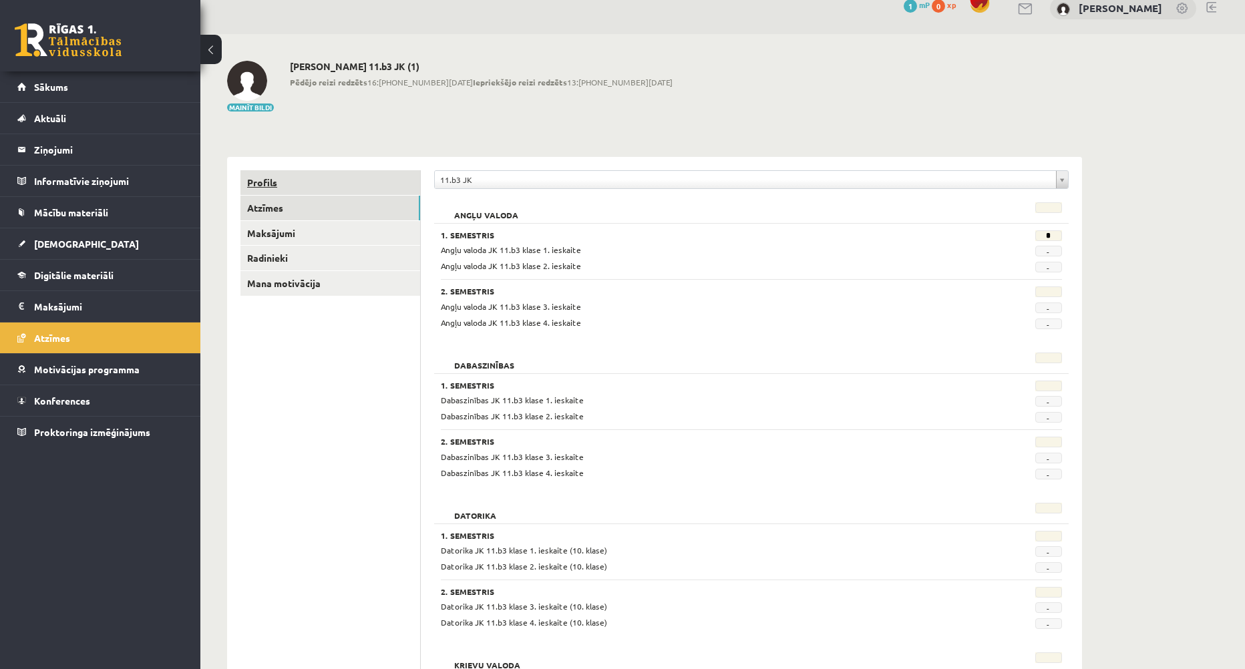
click at [269, 184] on link "Profils" at bounding box center [331, 182] width 180 height 25
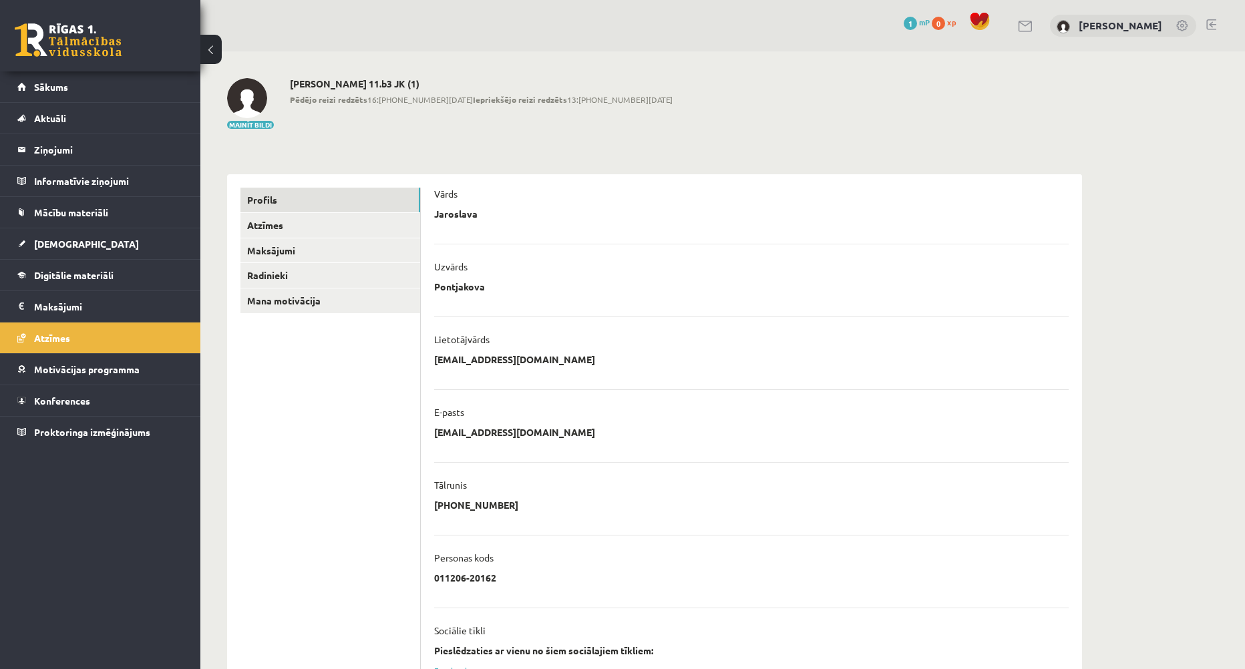
click at [257, 104] on img at bounding box center [247, 98] width 40 height 40
click at [259, 126] on button "Mainīt bildi" at bounding box center [250, 125] width 47 height 8
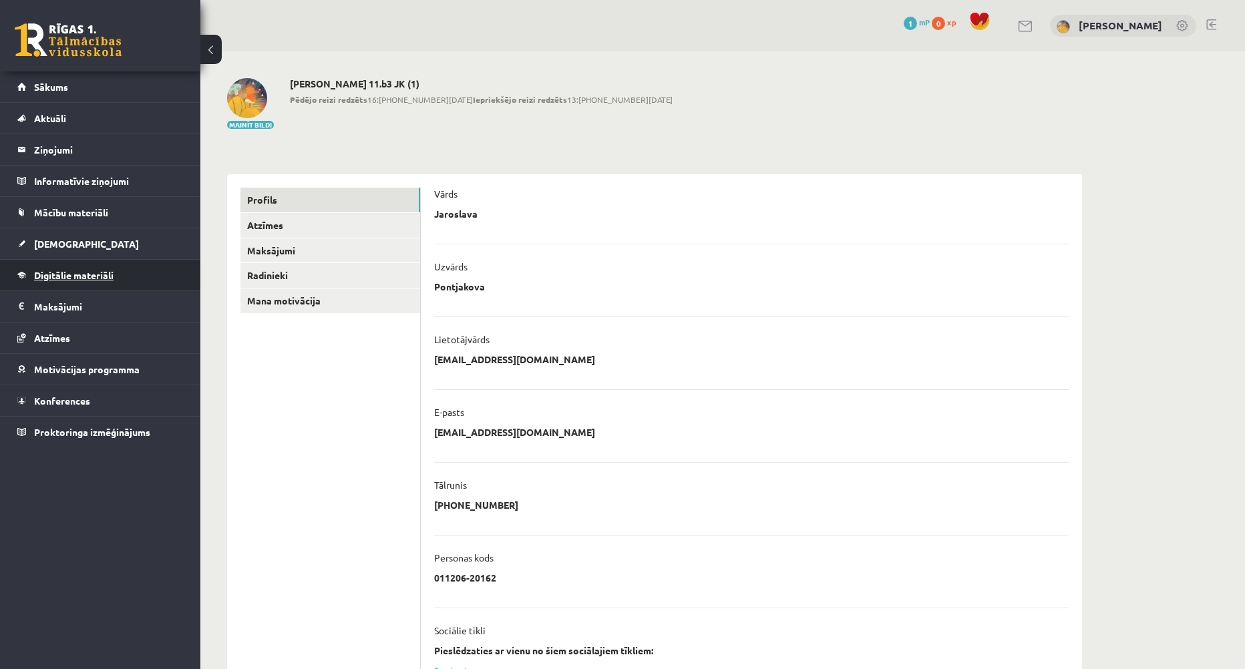
click at [114, 281] on link "Digitālie materiāli" at bounding box center [100, 275] width 166 height 31
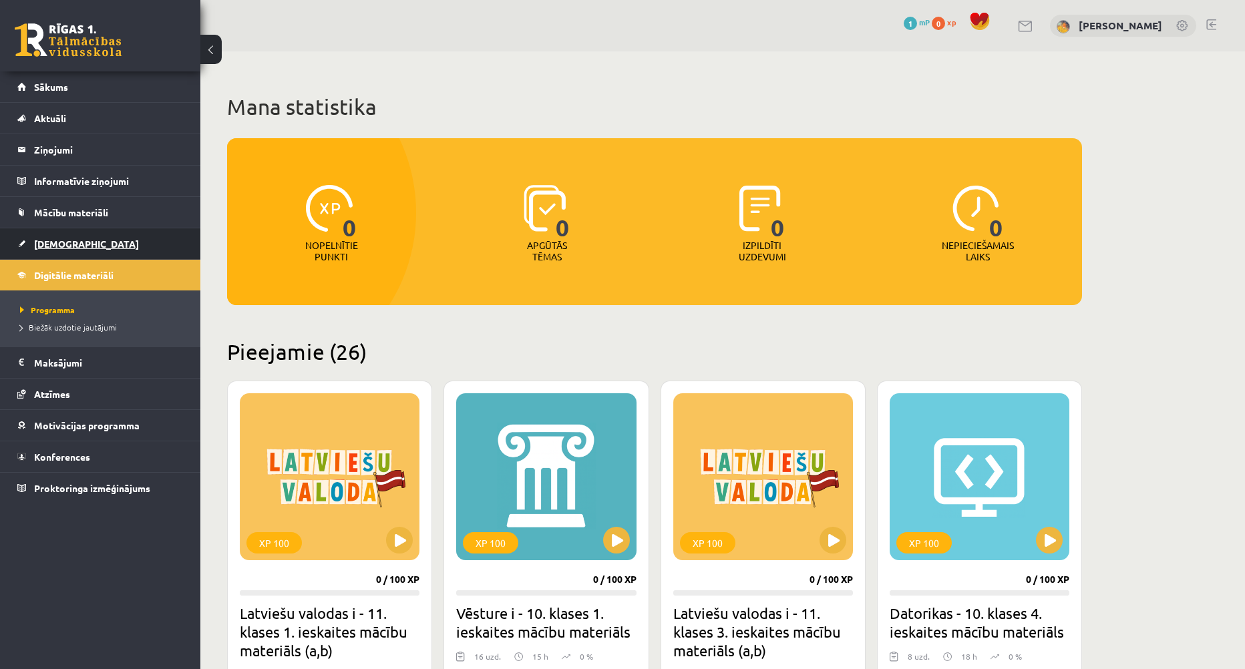
click at [69, 247] on span "[DEMOGRAPHIC_DATA]" at bounding box center [86, 244] width 105 height 12
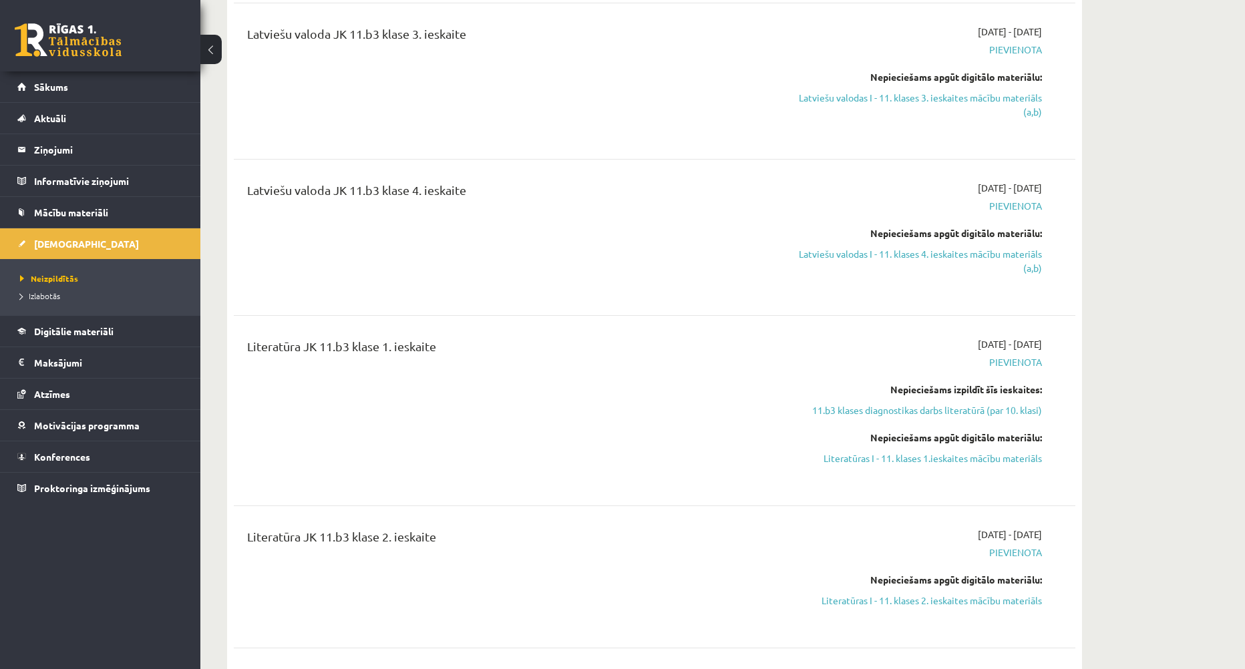
scroll to position [1247, 0]
